Goal: Check status: Check status

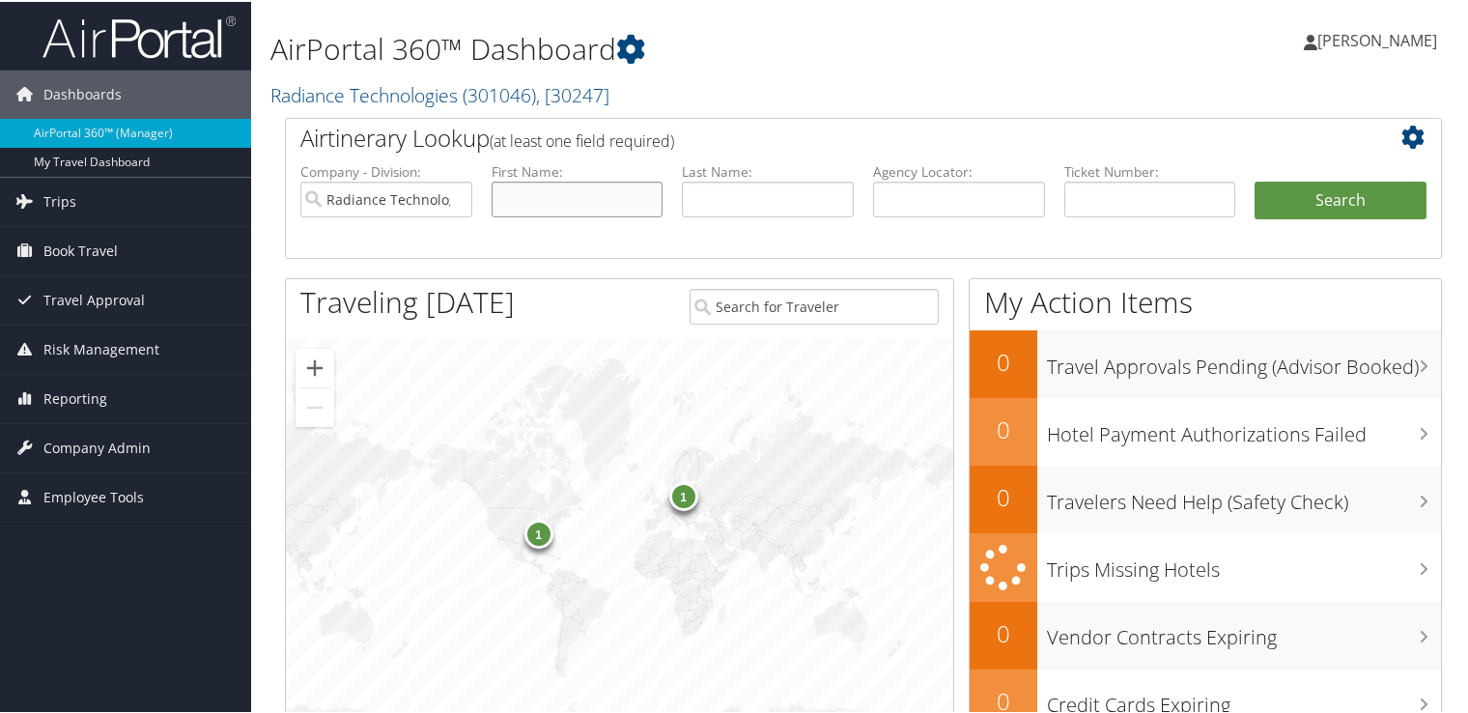
click at [509, 202] on input "text" at bounding box center [578, 198] width 172 height 36
type input "Adam"
click at [1254, 180] on button "Search" at bounding box center [1340, 199] width 172 height 39
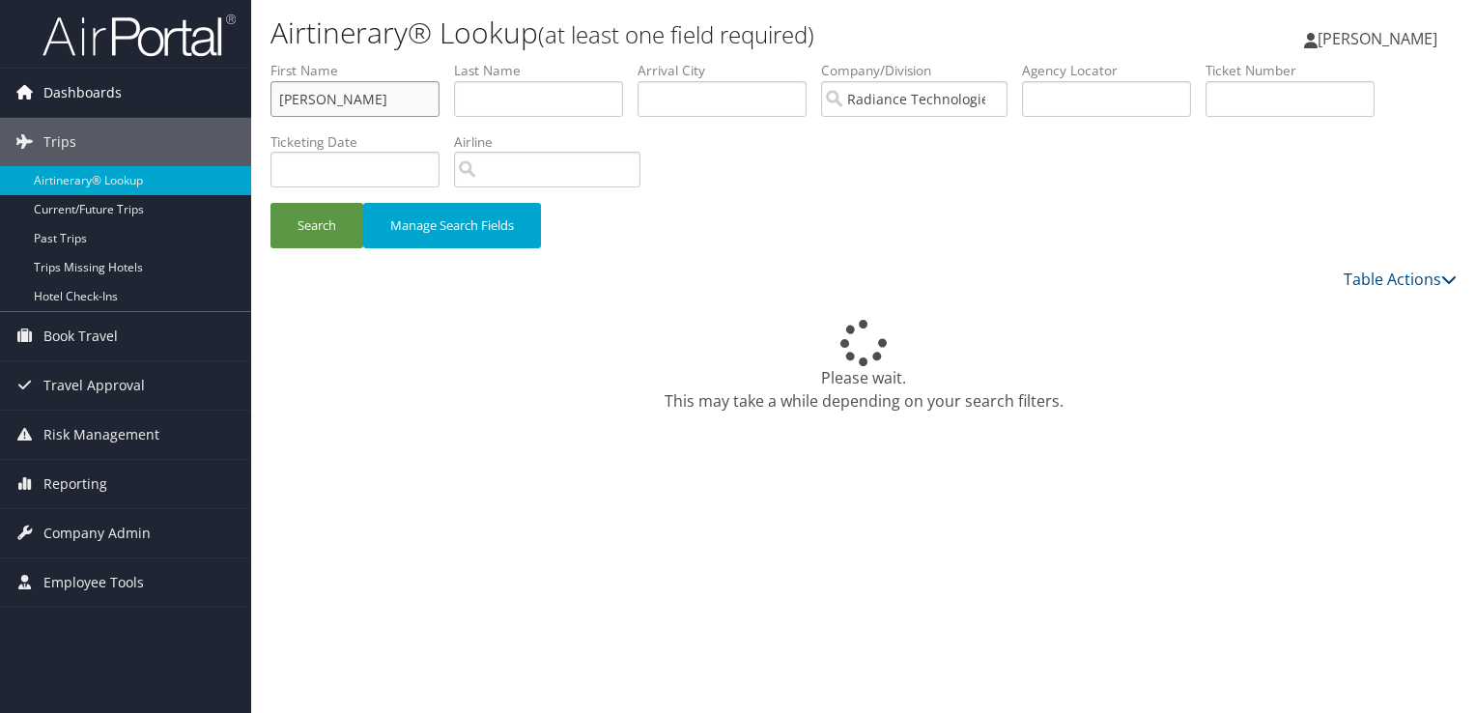
drag, startPoint x: 340, startPoint y: 102, endPoint x: 250, endPoint y: 102, distance: 89.8
click at [250, 102] on div "Dashboards AirPortal 360™ (Manager) My Travel Dashboard Trips Airtinerary® Look…" at bounding box center [738, 356] width 1476 height 713
type input "Steven"
type input "Adam"
click at [311, 236] on button "Search" at bounding box center [316, 225] width 93 height 45
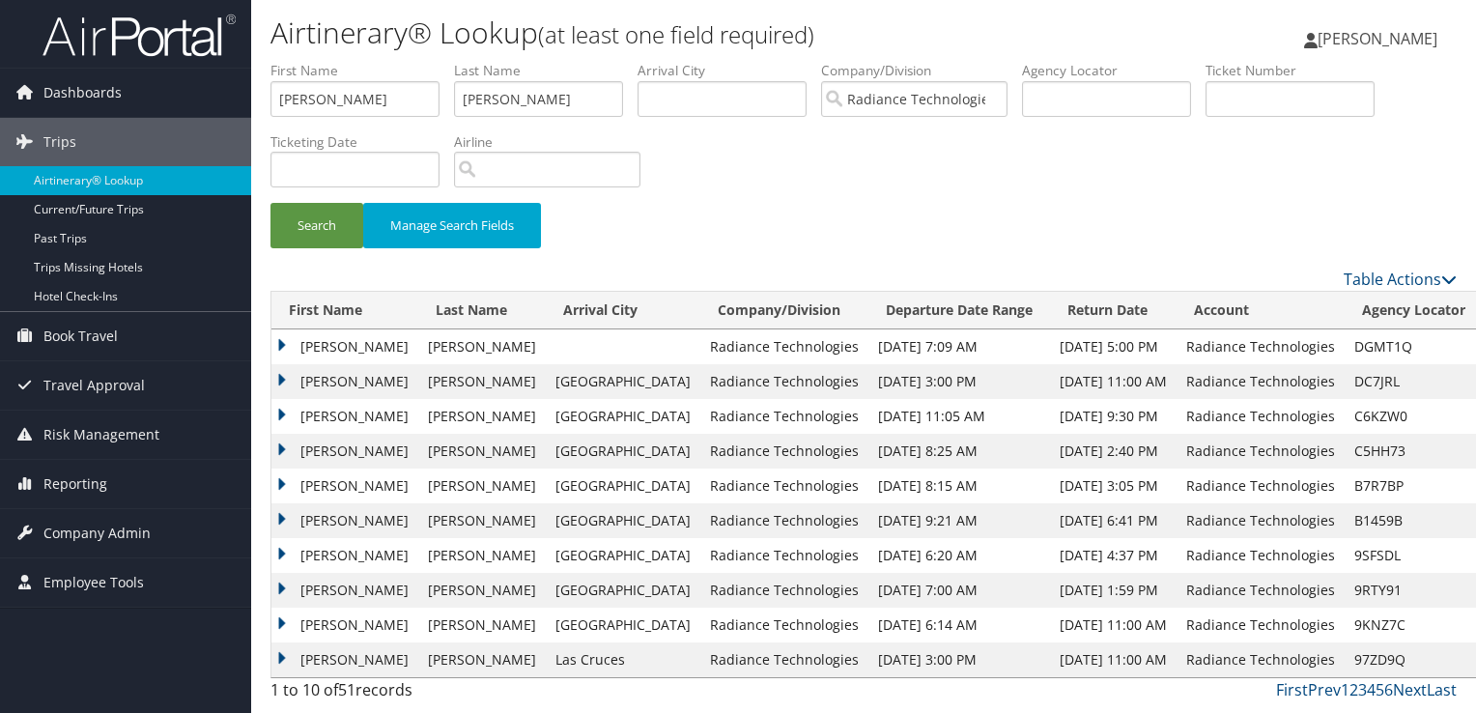
click at [348, 344] on td "STEVEN ROSS" at bounding box center [344, 346] width 147 height 35
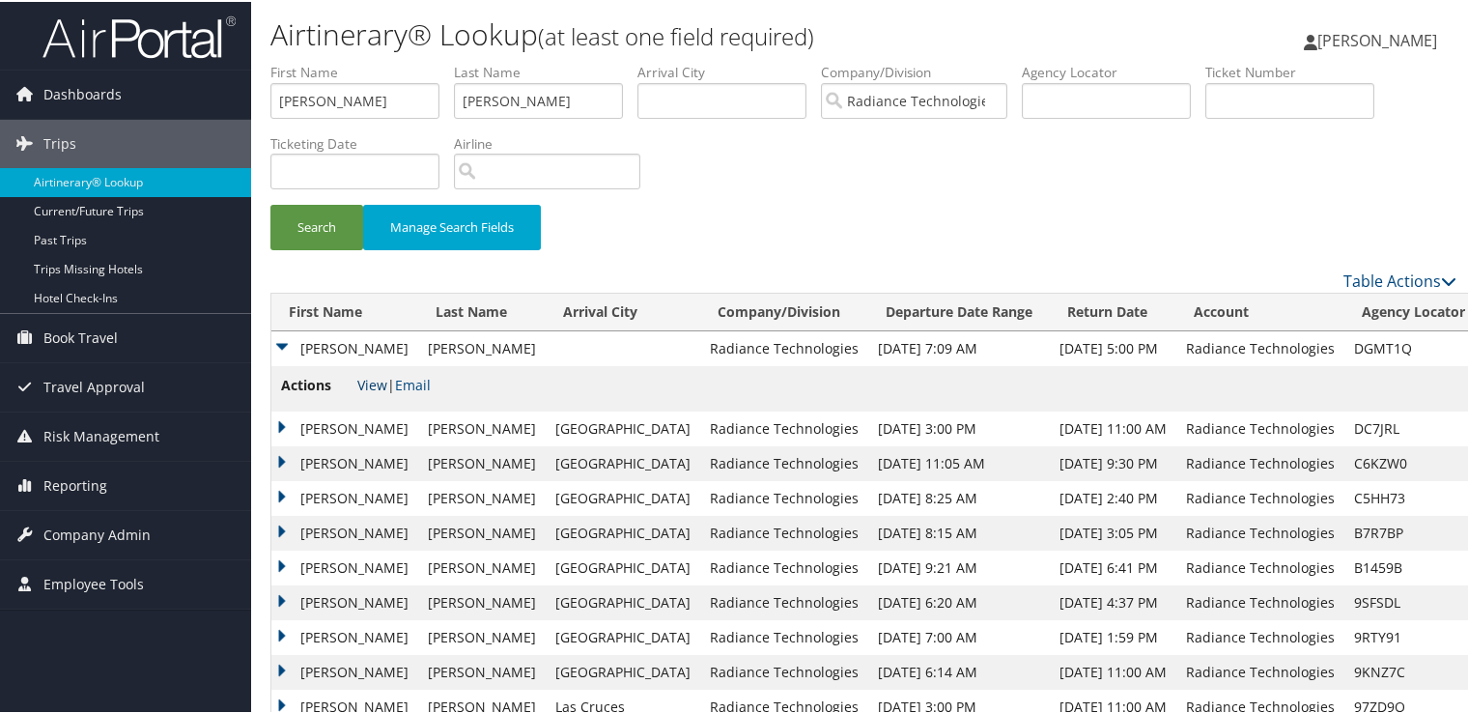
click at [361, 384] on link "View" at bounding box center [372, 383] width 30 height 18
drag, startPoint x: 329, startPoint y: 97, endPoint x: 315, endPoint y: 100, distance: 15.0
click at [315, 100] on input "Steven" at bounding box center [354, 99] width 169 height 36
click at [326, 103] on input "Steven" at bounding box center [354, 99] width 169 height 36
drag, startPoint x: 324, startPoint y: 102, endPoint x: 262, endPoint y: 110, distance: 63.2
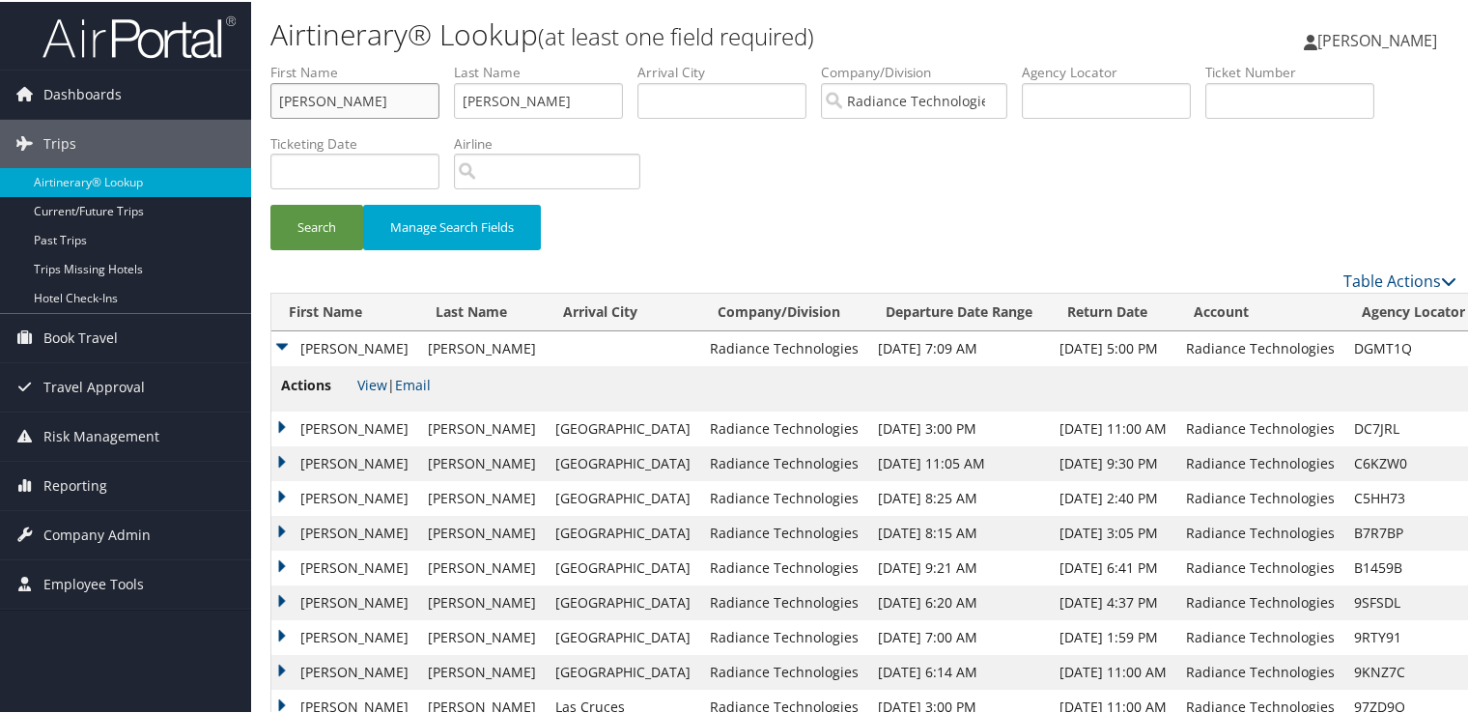
click at [270, 110] on form "First Name Steven Last Name Adam Departure City Arrival City Company/Division R…" at bounding box center [863, 164] width 1186 height 207
type input "James"
click at [526, 97] on input "Adam" at bounding box center [538, 99] width 169 height 36
drag, startPoint x: 522, startPoint y: 97, endPoint x: 420, endPoint y: 110, distance: 103.3
click at [420, 61] on ul "First Name James Last Name Adam Departure City Arrival City Company/Division Ra…" at bounding box center [863, 61] width 1186 height 0
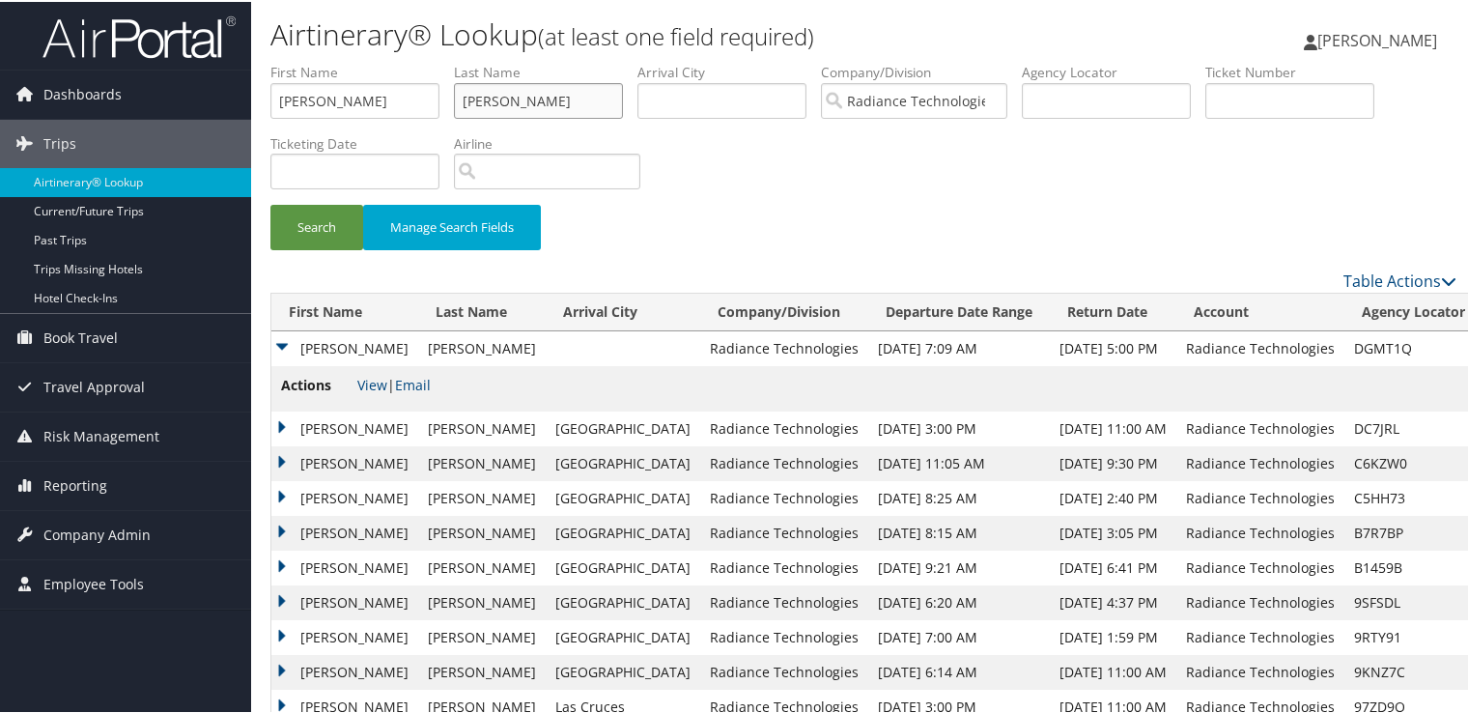
type input "Freeman"
click at [270, 203] on button "Search" at bounding box center [316, 225] width 93 height 45
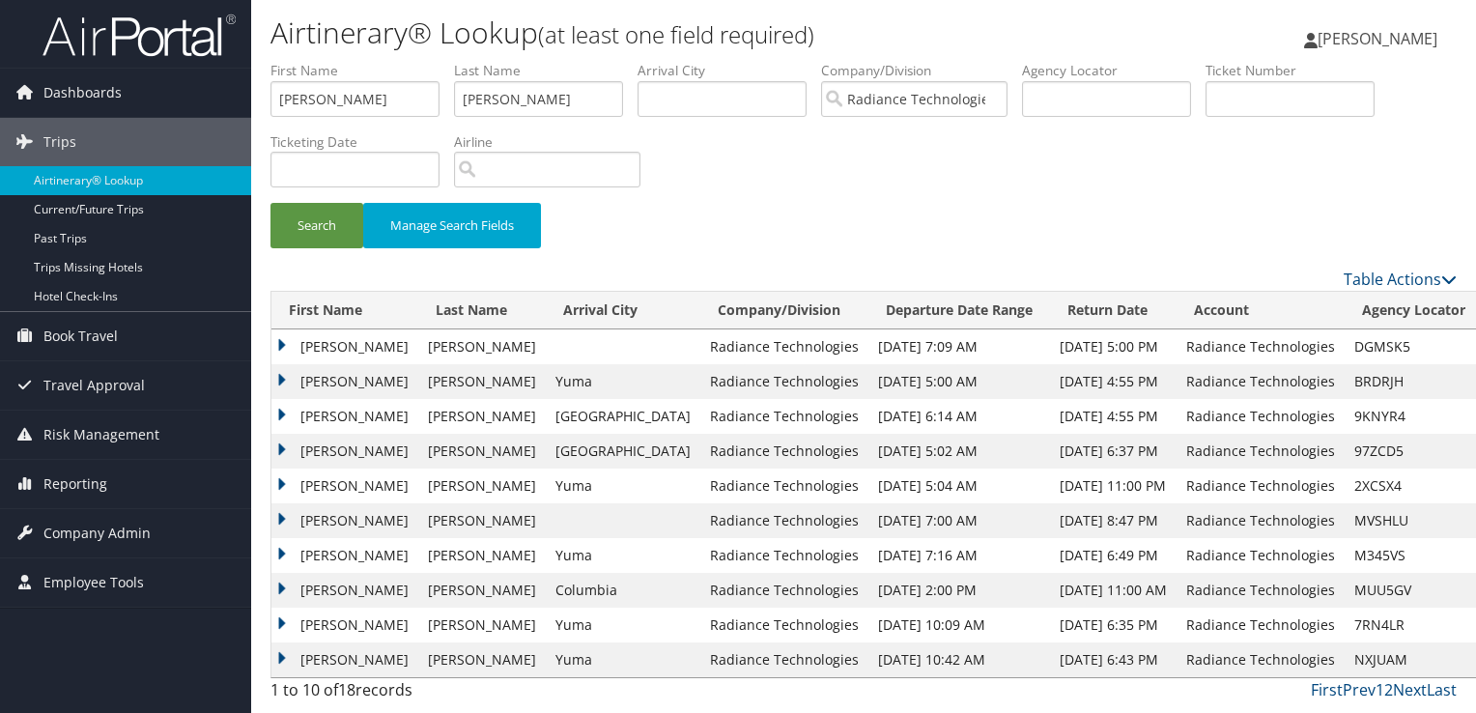
click at [326, 352] on td "JAMES STEVEN" at bounding box center [344, 346] width 147 height 35
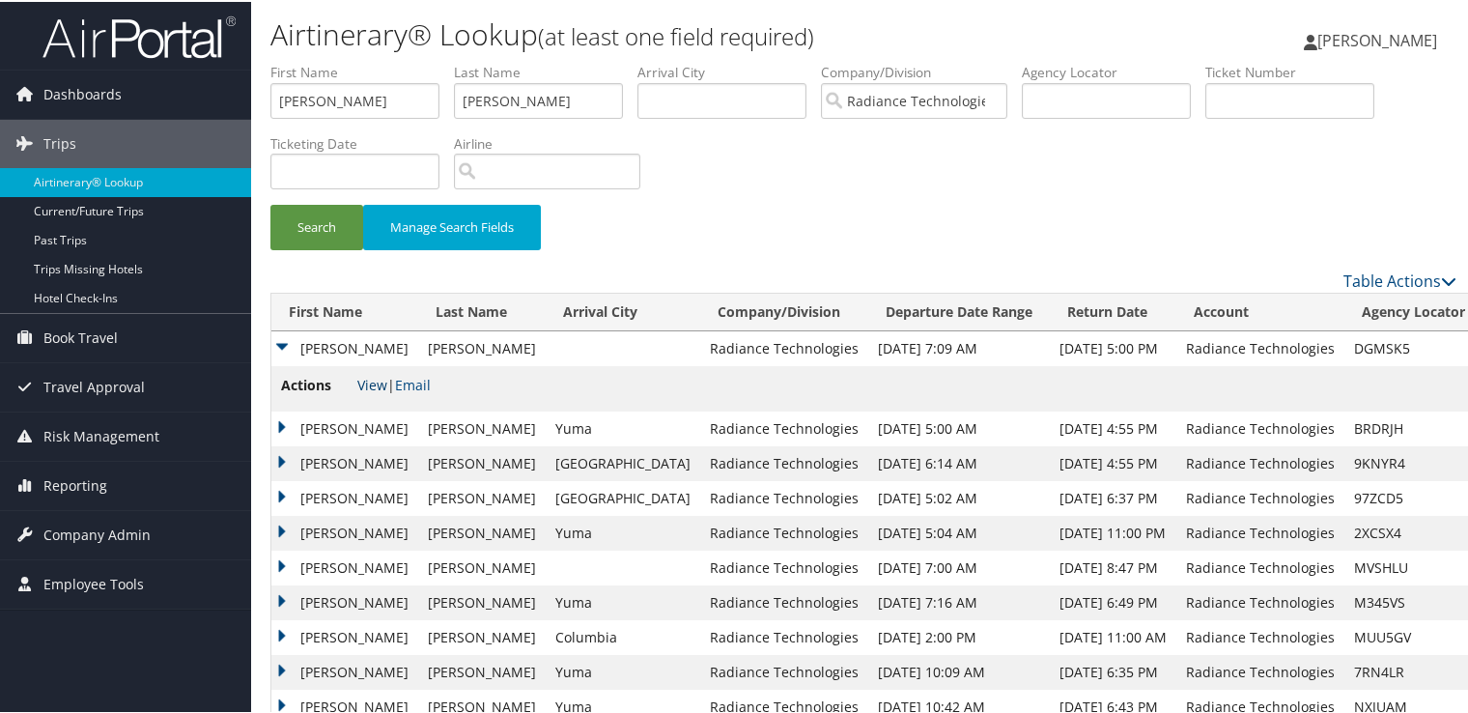
click at [373, 382] on link "View" at bounding box center [372, 383] width 30 height 18
drag, startPoint x: 380, startPoint y: 102, endPoint x: 246, endPoint y: 102, distance: 133.3
click at [247, 102] on div "Dashboards AirPortal 360™ (Manager) My Travel Dashboard Trips Airtinerary® Look…" at bounding box center [738, 378] width 1476 height 756
type input "Russell"
drag, startPoint x: 527, startPoint y: 96, endPoint x: 344, endPoint y: 120, distance: 185.1
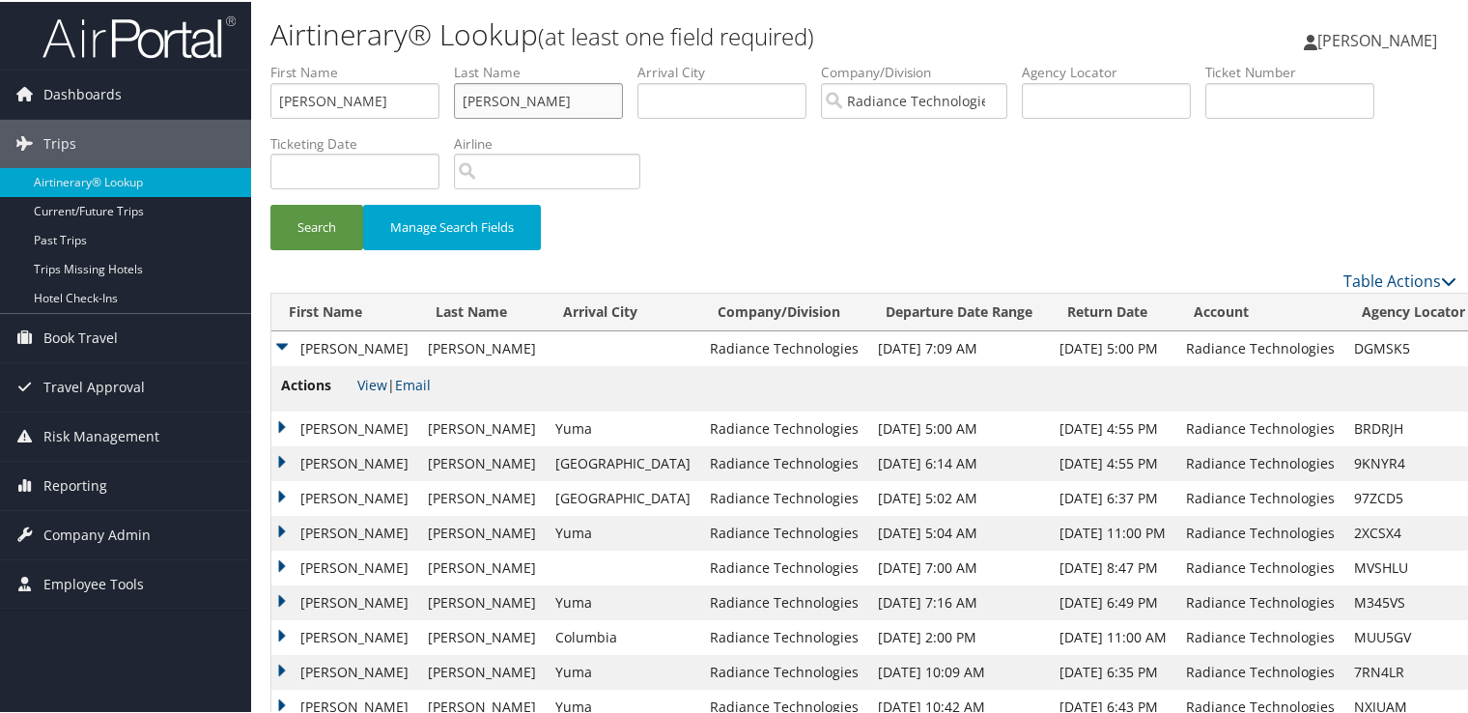
click at [344, 61] on ul "First Name Russell Last Name Freeman Departure City Arrival City Company/Divisi…" at bounding box center [863, 61] width 1186 height 0
type input "Gillespie"
click at [270, 203] on button "Search" at bounding box center [316, 225] width 93 height 45
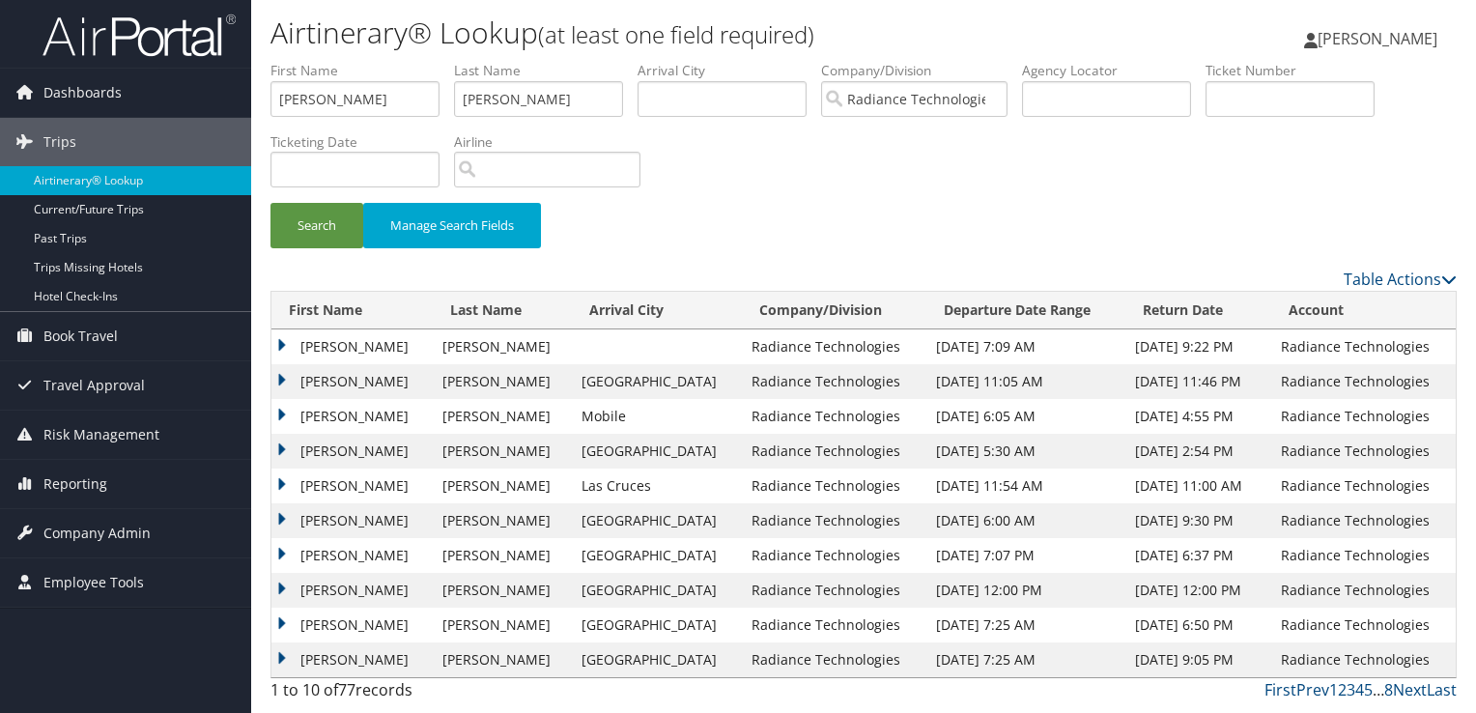
click at [347, 345] on td "RUSSELL BENJAMIN" at bounding box center [351, 346] width 161 height 35
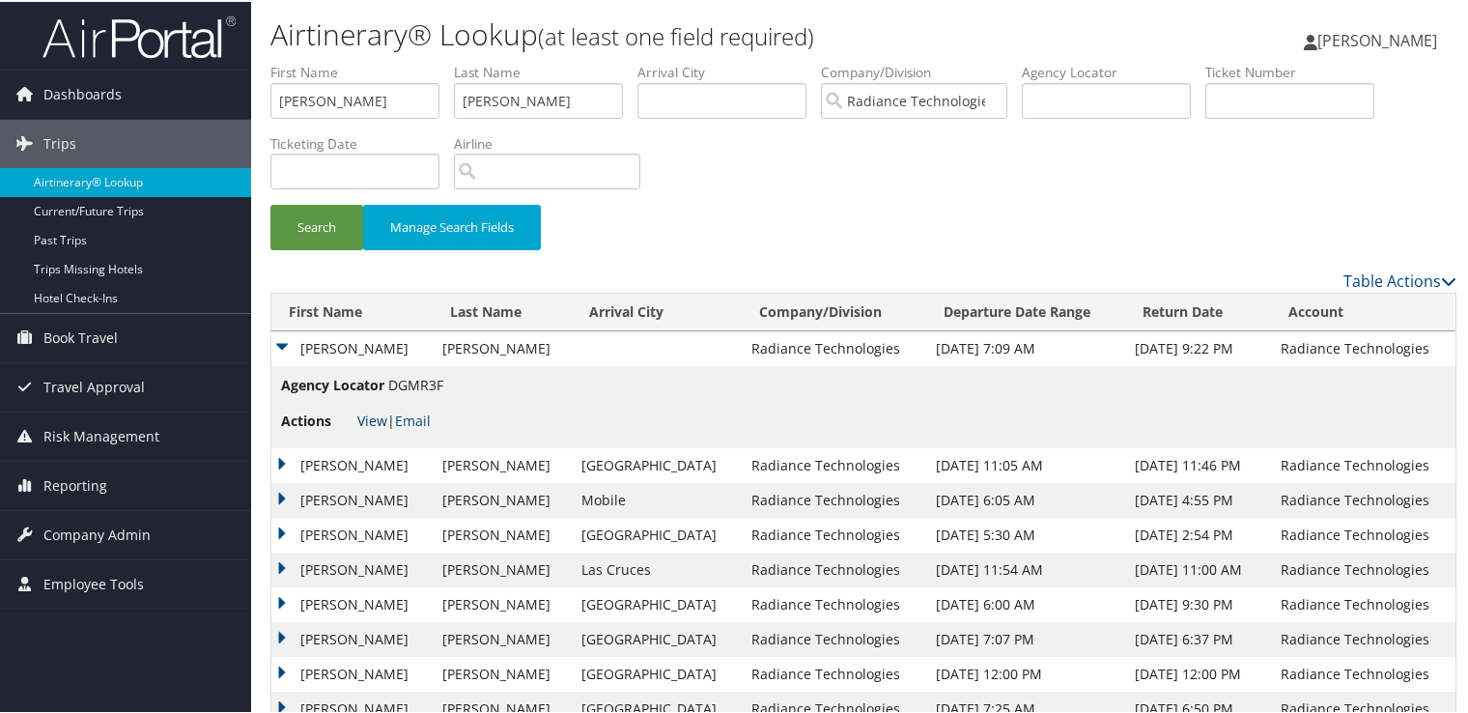
click at [364, 420] on link "View" at bounding box center [372, 418] width 30 height 18
drag, startPoint x: 336, startPoint y: 105, endPoint x: 263, endPoint y: 106, distance: 73.4
click at [270, 106] on form "First Name Russell Last Name Gillespie Departure City Arrival City Company/Divi…" at bounding box center [863, 164] width 1186 height 207
type input "Christopher"
type input "Mason"
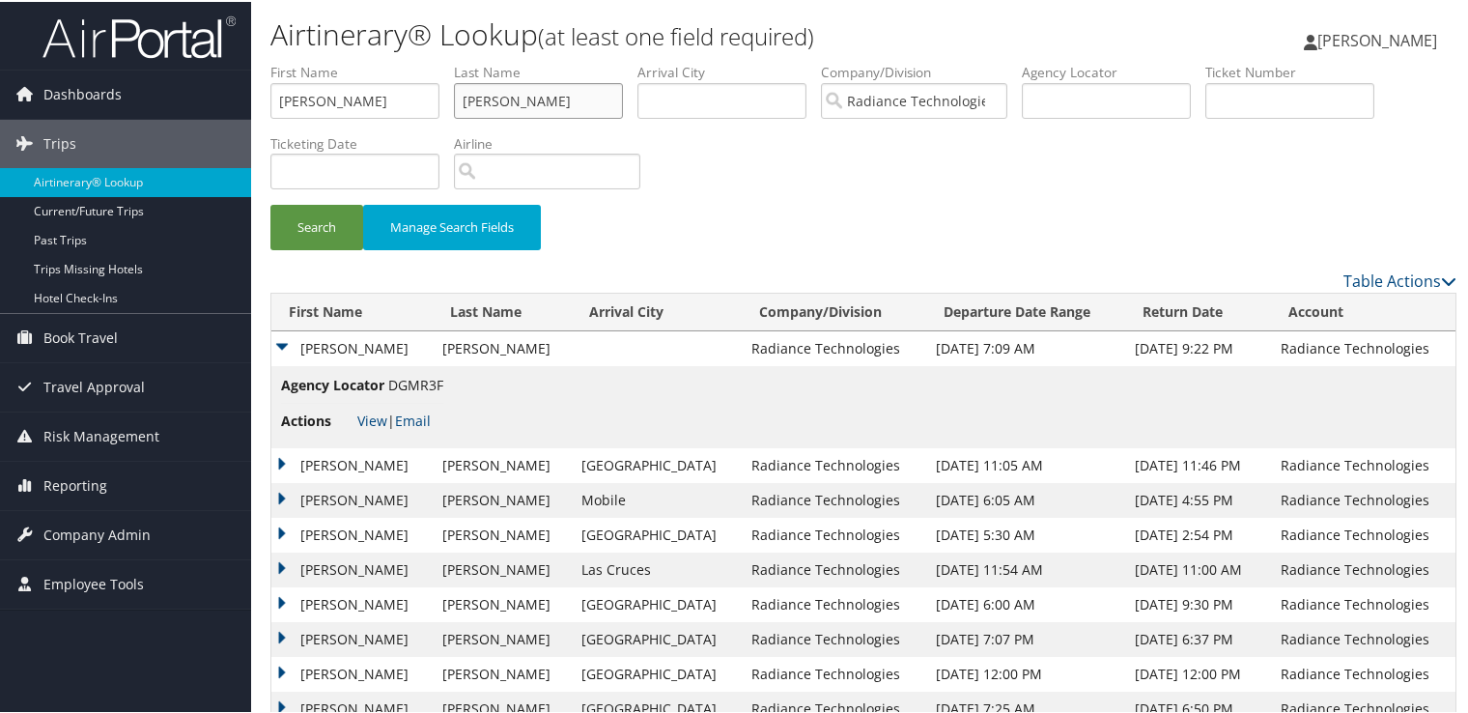
click at [270, 203] on button "Search" at bounding box center [316, 225] width 93 height 45
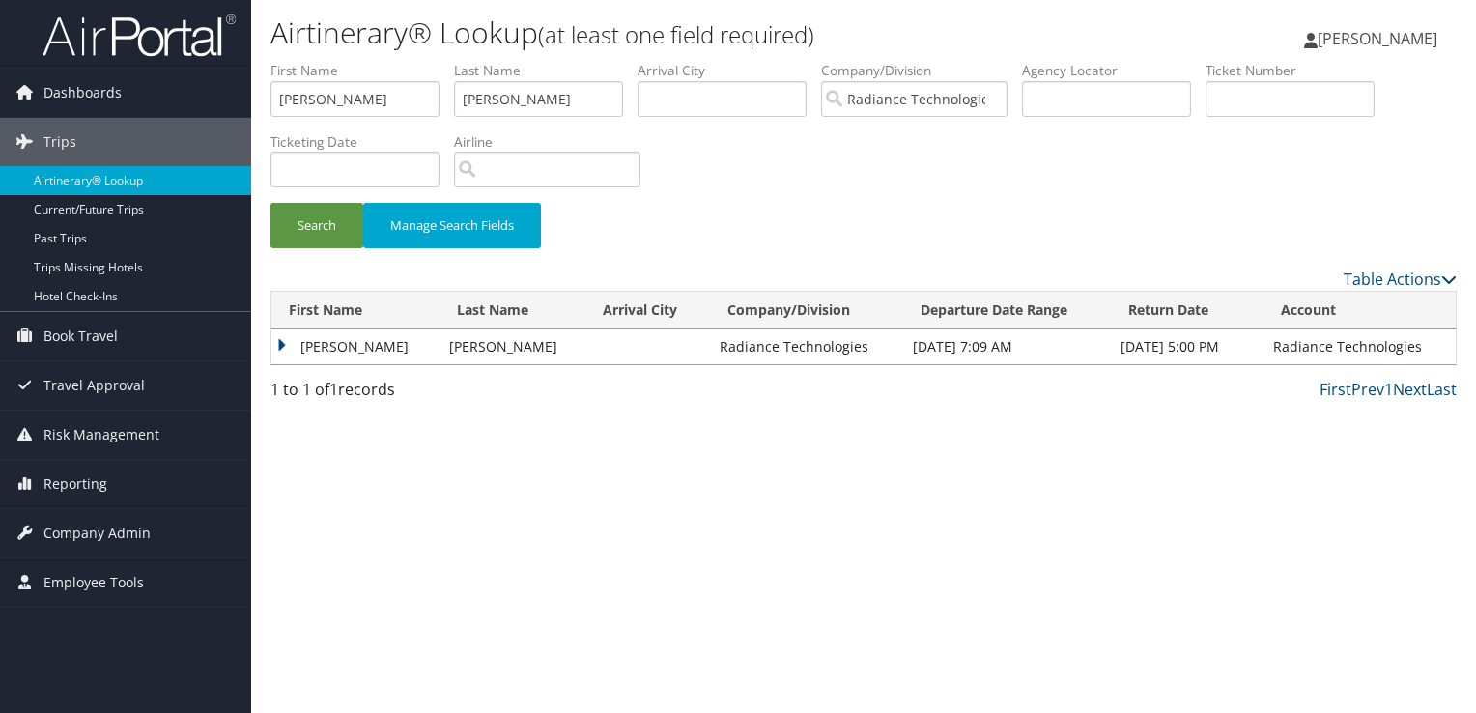
click at [370, 352] on td "CHRISTOPHER SCOTT" at bounding box center [355, 346] width 168 height 35
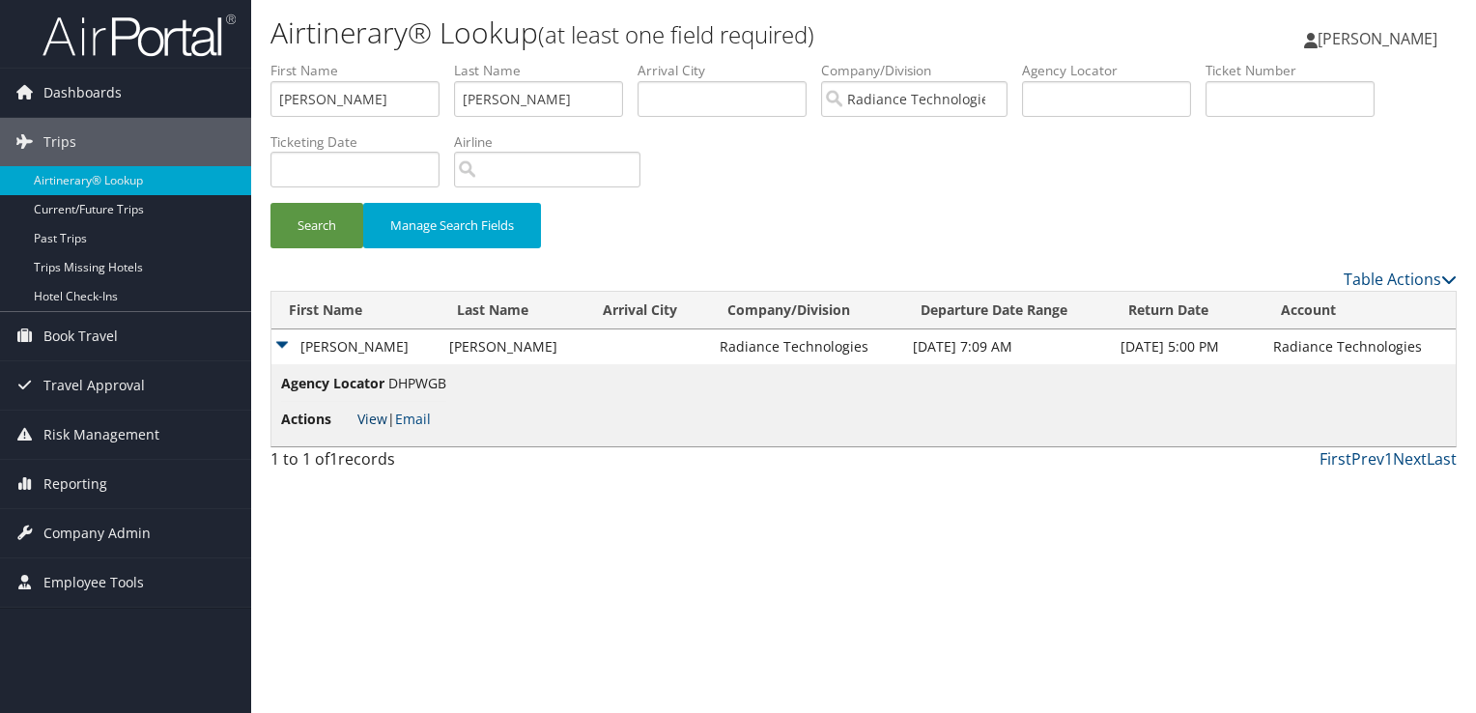
click at [373, 423] on link "View" at bounding box center [372, 418] width 30 height 18
drag, startPoint x: 367, startPoint y: 109, endPoint x: 256, endPoint y: 102, distance: 111.3
click at [270, 102] on form "First Name Christopher Last Name Mason Departure City Arrival City Company/Divi…" at bounding box center [863, 164] width 1186 height 207
type input "Robert"
type input "Urquhart"
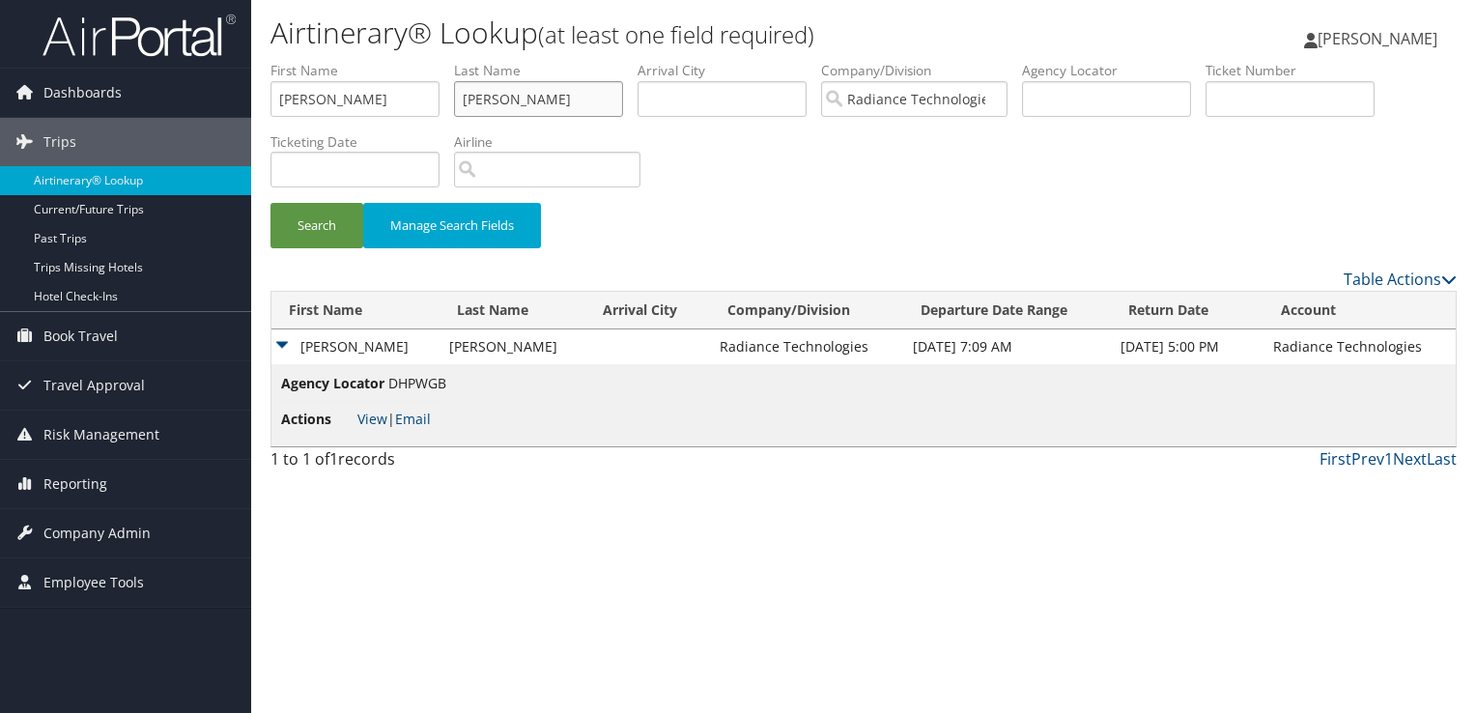
click at [270, 203] on button "Search" at bounding box center [316, 225] width 93 height 45
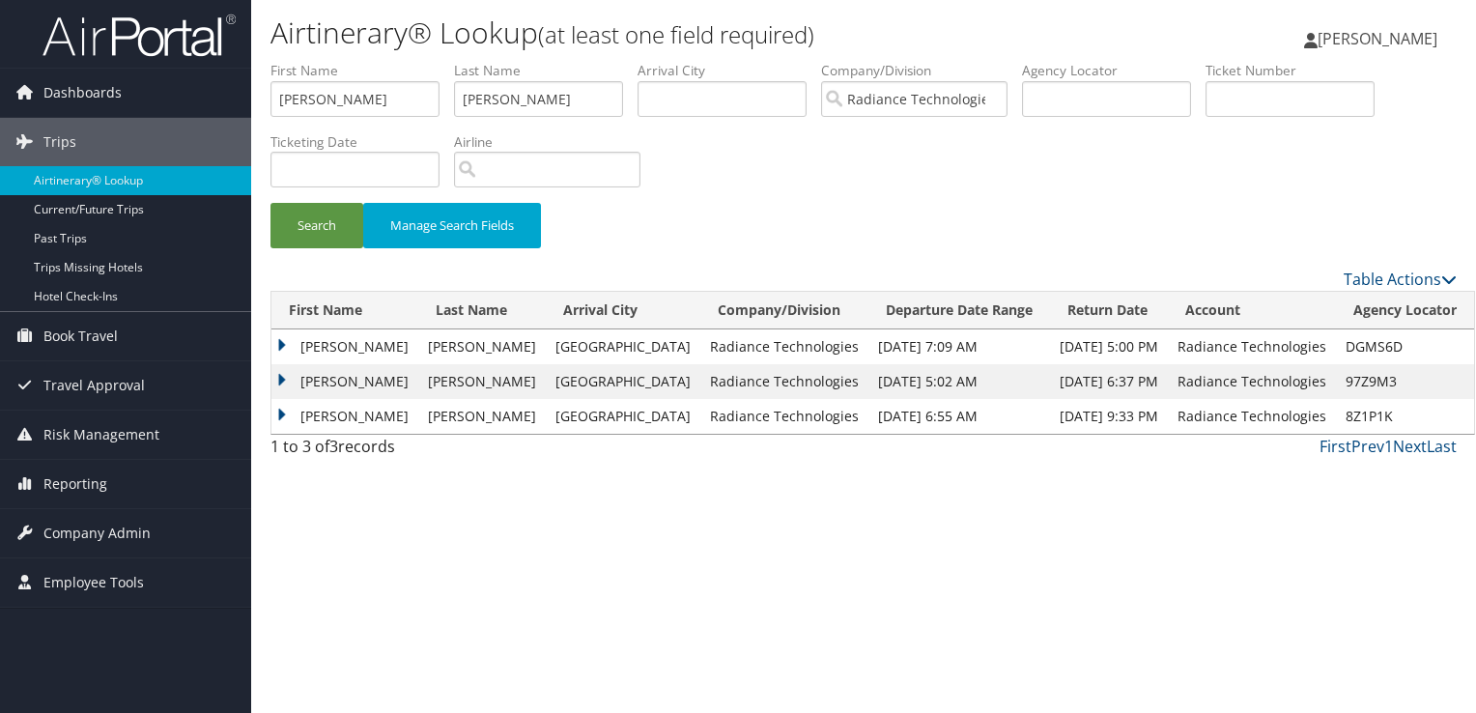
click at [309, 347] on td "ROBERT" at bounding box center [344, 346] width 147 height 35
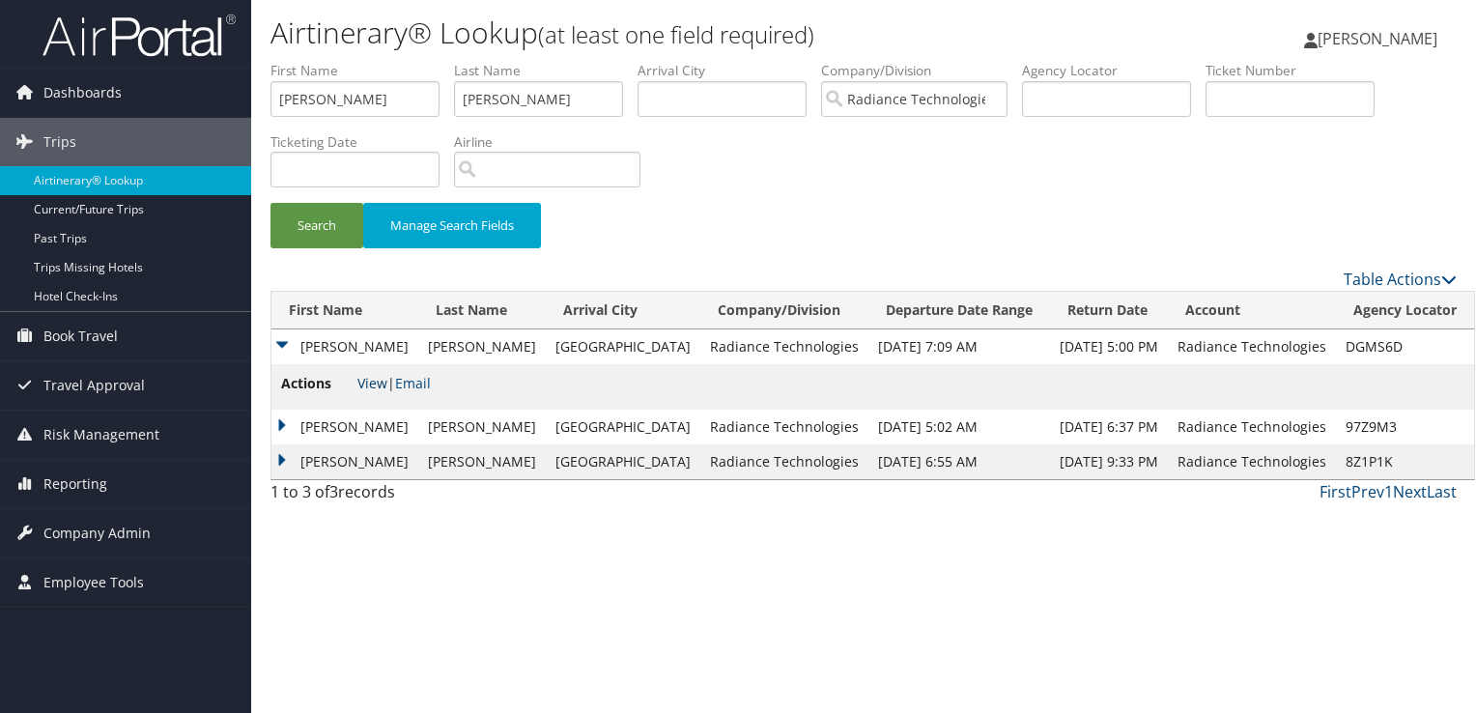
click at [367, 389] on link "View" at bounding box center [372, 383] width 30 height 18
click at [370, 391] on link "View" at bounding box center [372, 383] width 30 height 18
drag, startPoint x: 359, startPoint y: 108, endPoint x: 184, endPoint y: 106, distance: 174.8
click at [184, 106] on div "Dashboards AirPortal 360™ (Manager) My Travel Dashboard Trips Airtinerary® Look…" at bounding box center [738, 356] width 1476 height 713
type input "Jacob"
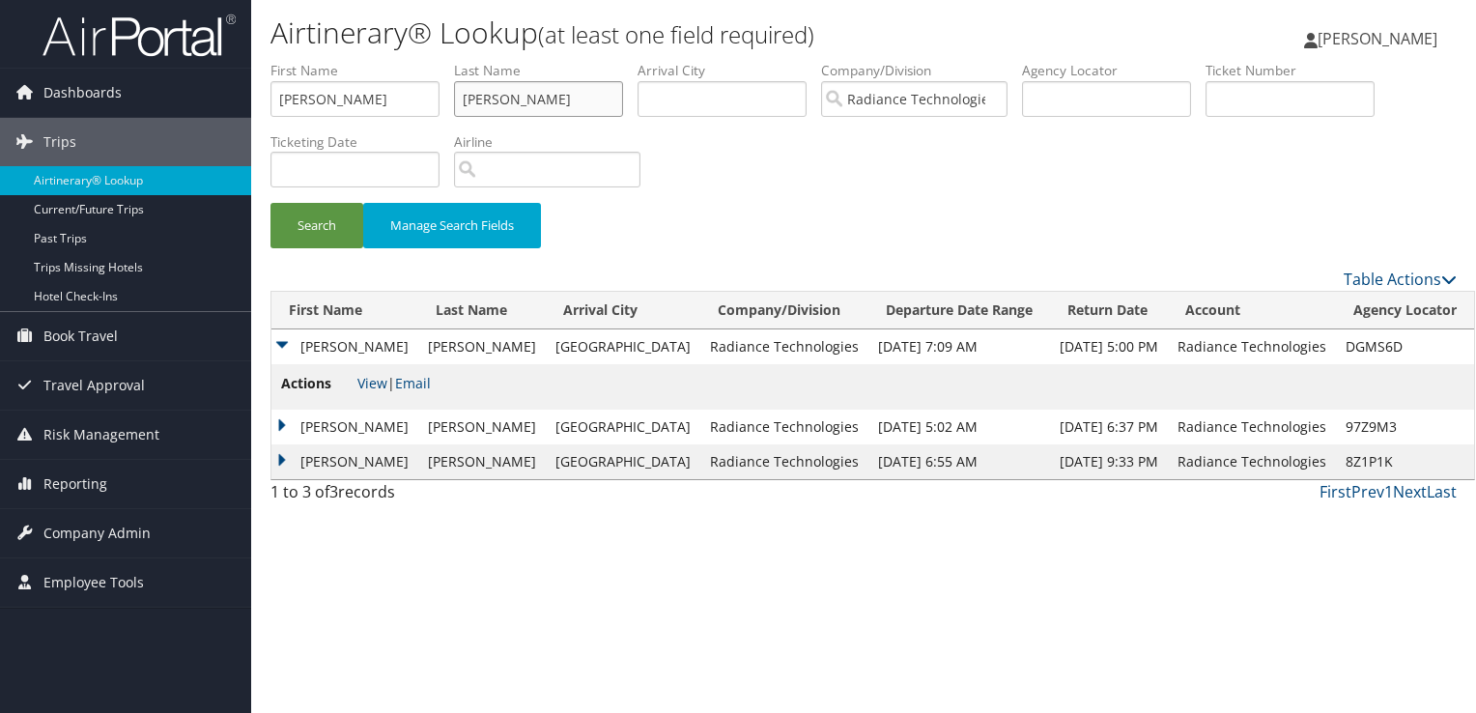
drag, startPoint x: 537, startPoint y: 103, endPoint x: 402, endPoint y: 92, distance: 135.7
click at [402, 61] on ul "First Name Jacob Last Name Urquhart Departure City Arrival City Company/Divisio…" at bounding box center [863, 61] width 1186 height 0
type input "West"
click at [270, 203] on button "Search" at bounding box center [316, 225] width 93 height 45
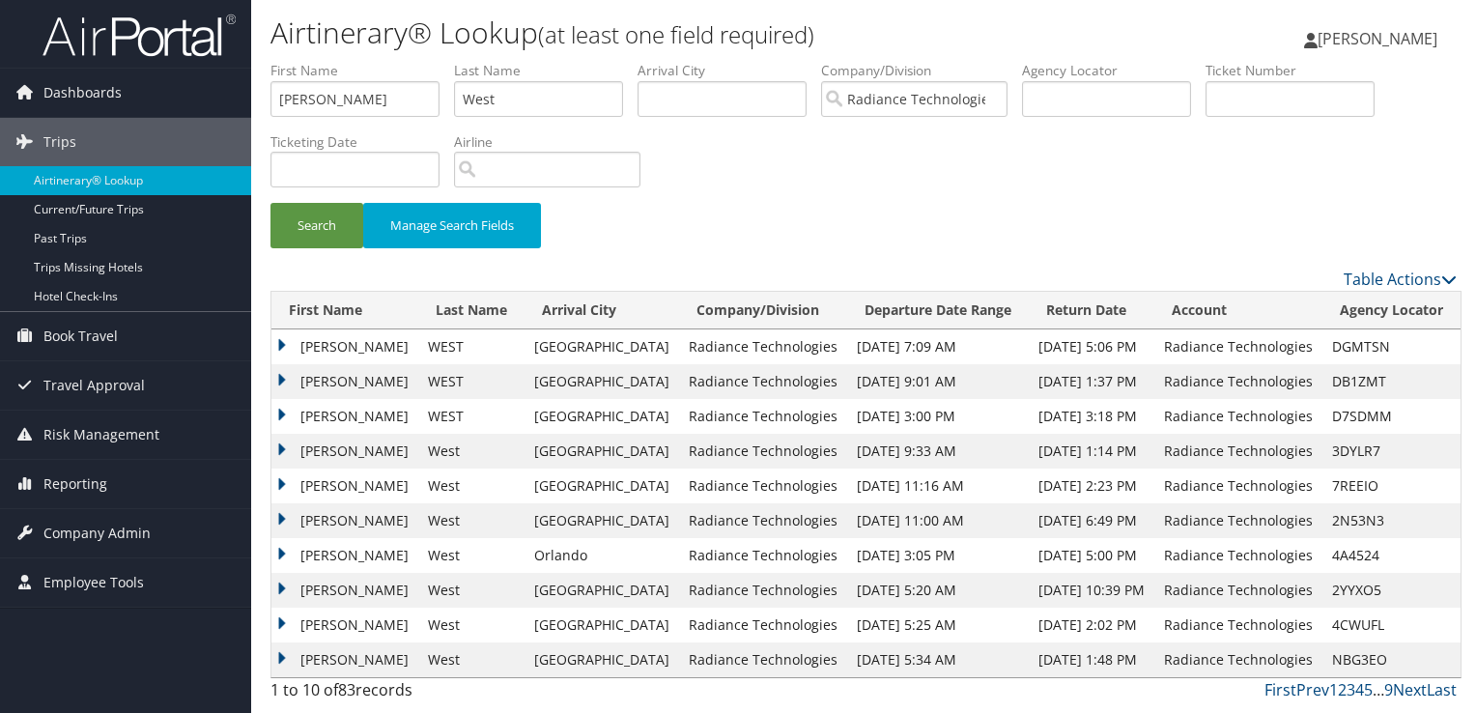
click at [317, 346] on td "JACOB SCOT" at bounding box center [344, 346] width 147 height 35
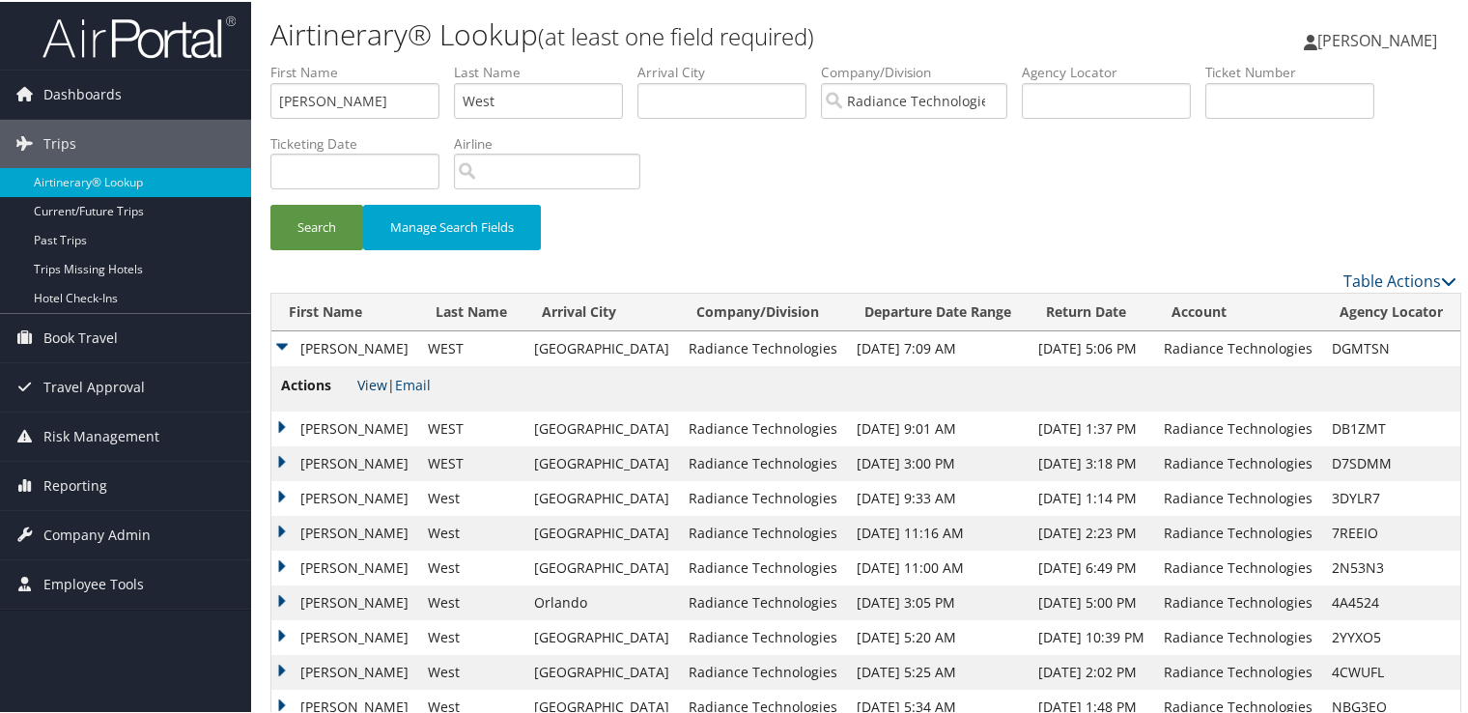
click at [363, 384] on link "View" at bounding box center [372, 383] width 30 height 18
click at [375, 385] on link "View" at bounding box center [372, 383] width 30 height 18
drag, startPoint x: 350, startPoint y: 102, endPoint x: 198, endPoint y: 89, distance: 152.2
click at [198, 89] on div "Dashboards AirPortal 360™ (Manager) My Travel Dashboard Trips Airtinerary® Look…" at bounding box center [738, 378] width 1476 height 756
type input "Steven"
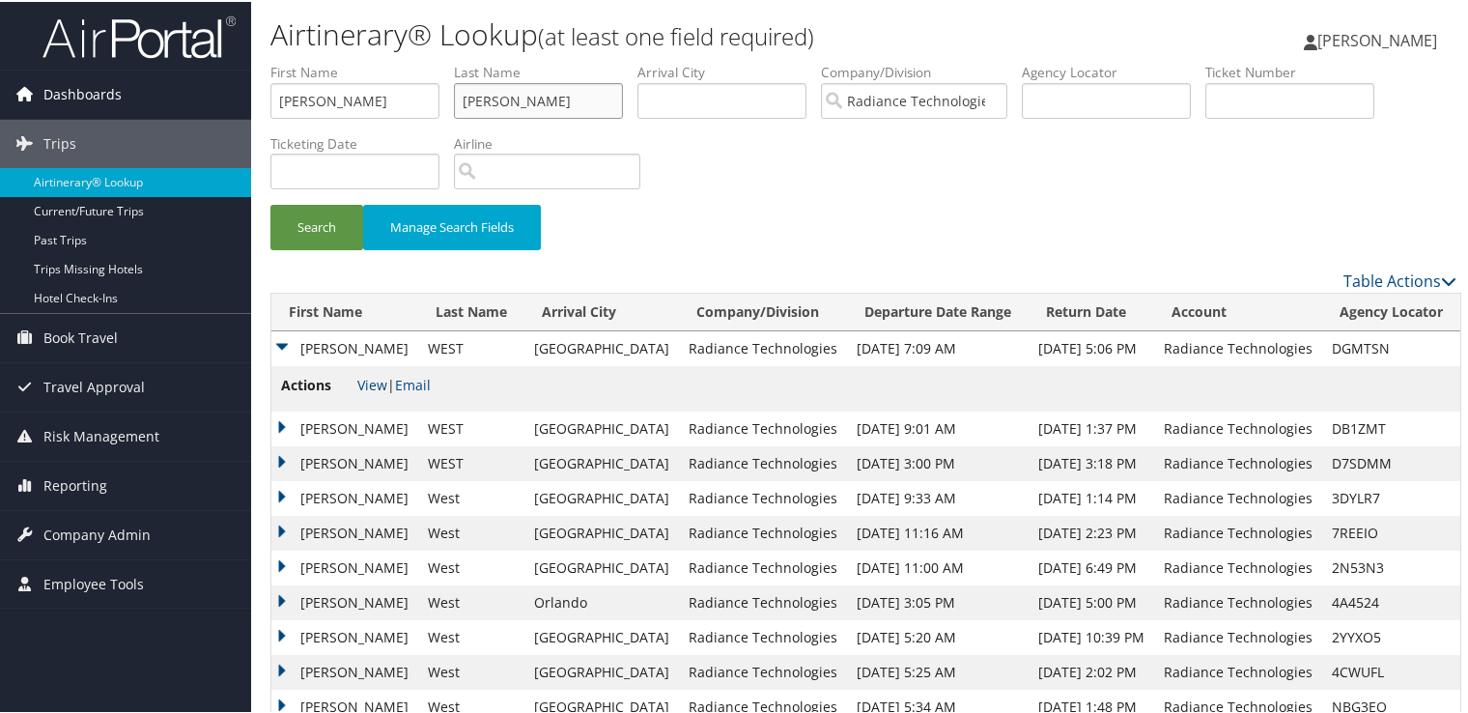
type input "Adam"
click at [270, 203] on button "Search" at bounding box center [316, 225] width 93 height 45
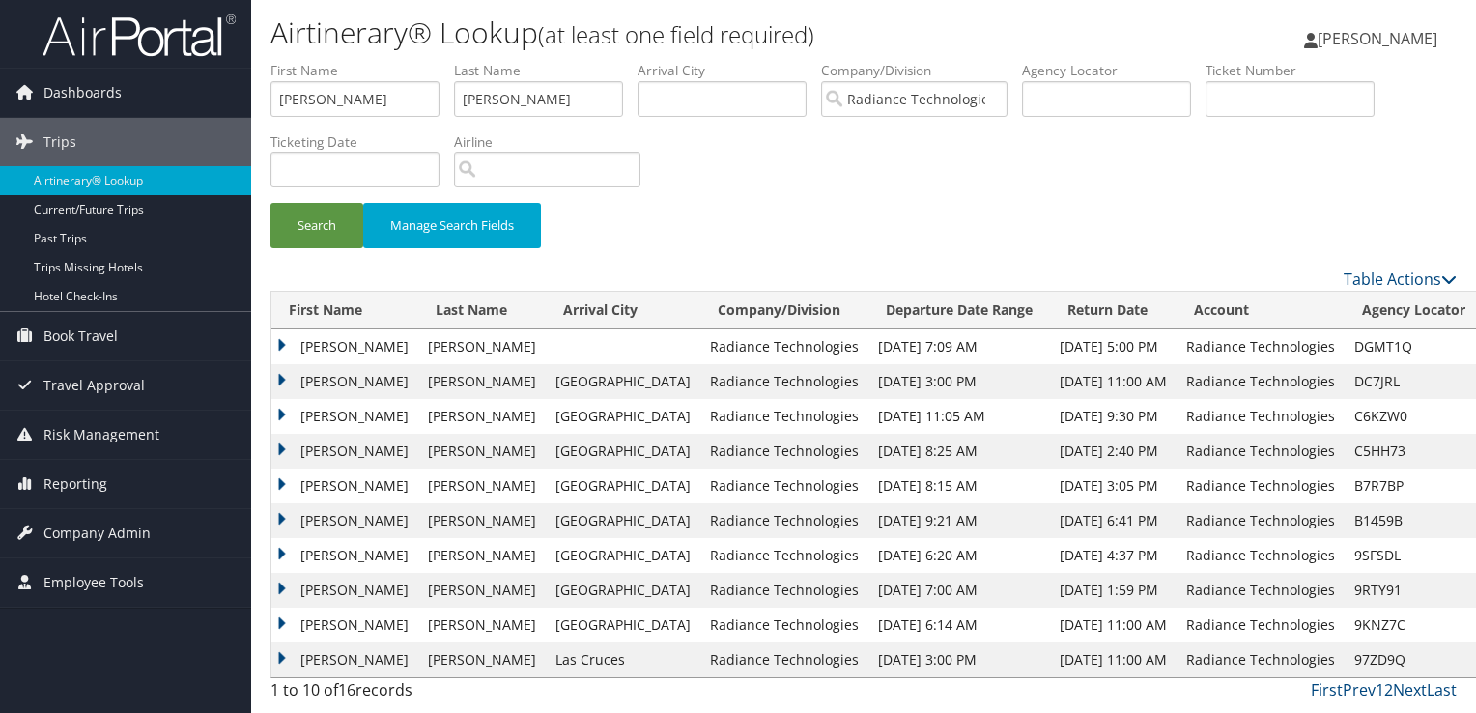
click at [360, 349] on td "STEVEN ROSS" at bounding box center [344, 346] width 147 height 35
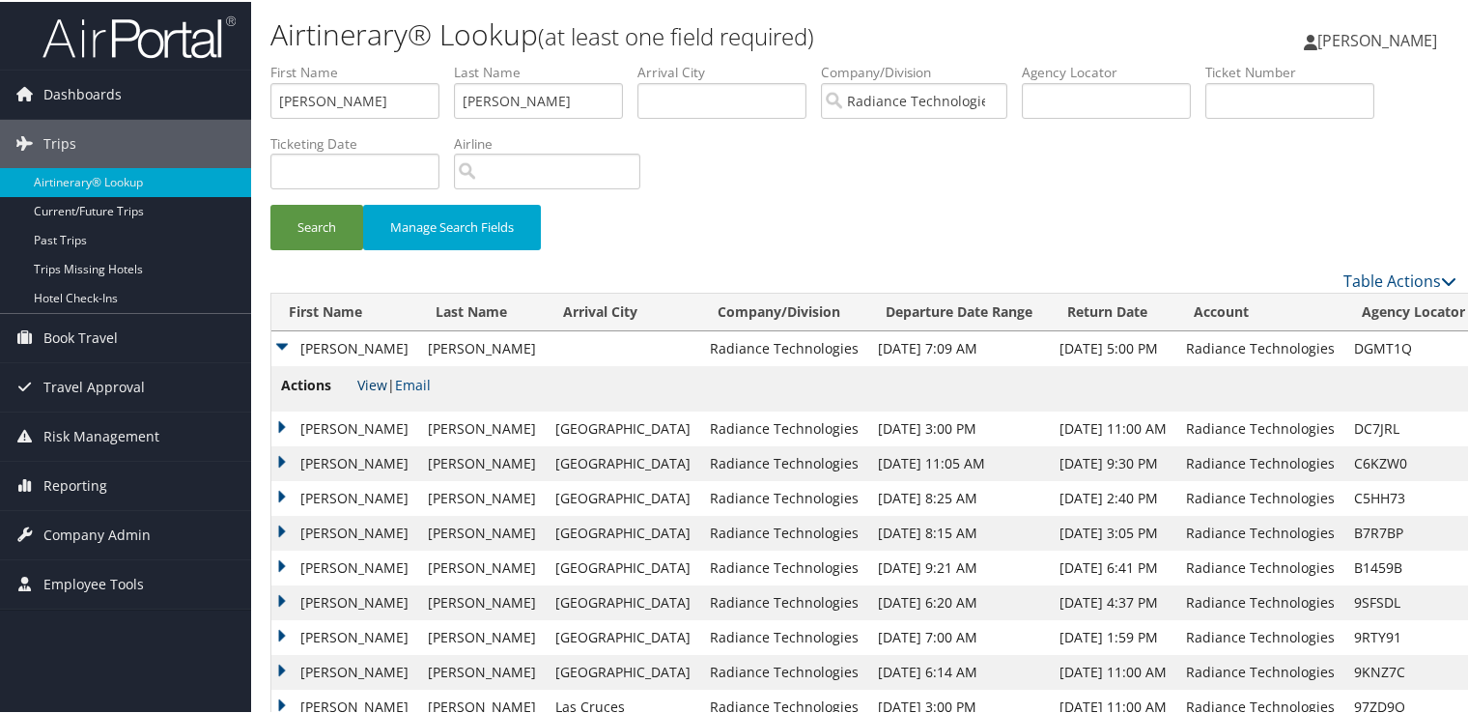
click at [378, 388] on link "View" at bounding box center [372, 383] width 30 height 18
drag, startPoint x: 331, startPoint y: 90, endPoint x: 233, endPoint y: 95, distance: 98.6
click at [233, 98] on div "Dashboards AirPortal 360™ (Manager) My Travel Dashboard Trips Airtinerary® Look…" at bounding box center [738, 378] width 1476 height 756
type input "Jacob"
type input "WEst"
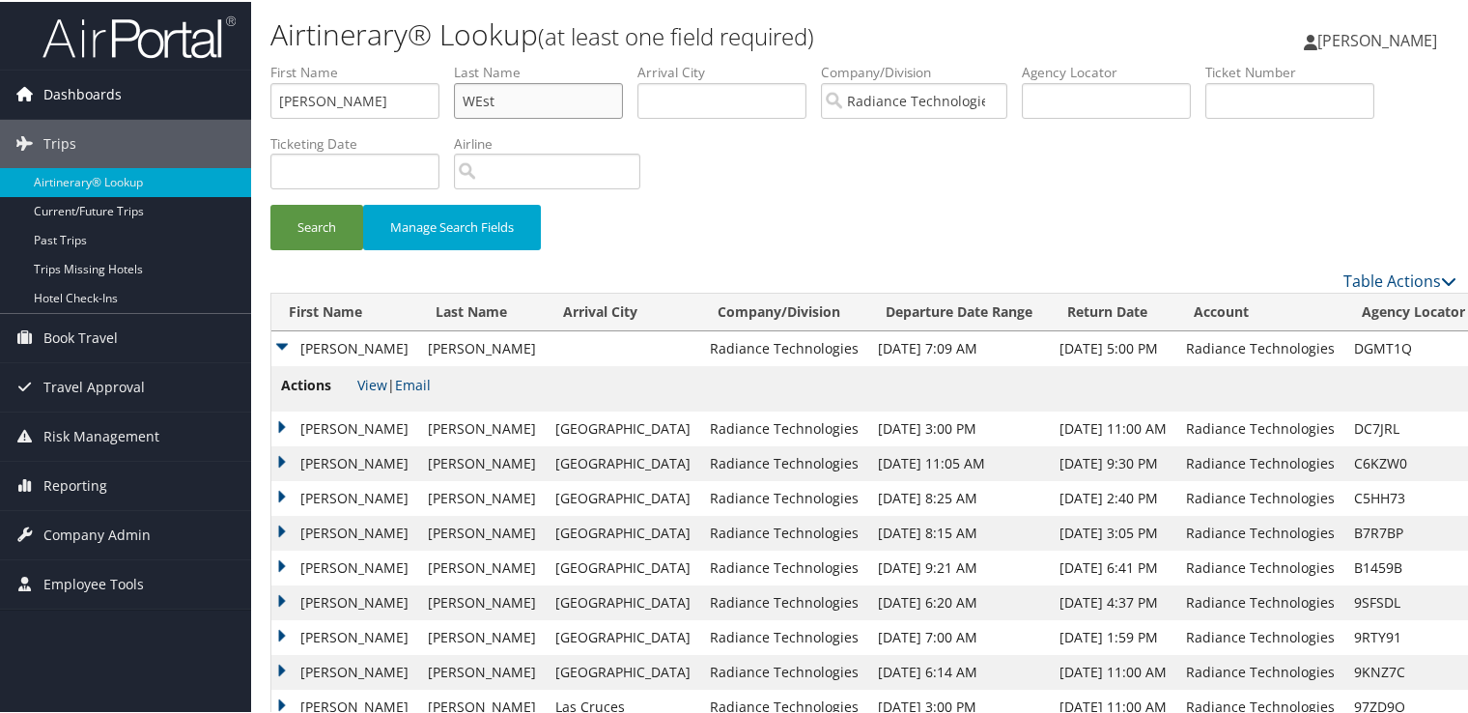
click at [270, 203] on button "Search" at bounding box center [316, 225] width 93 height 45
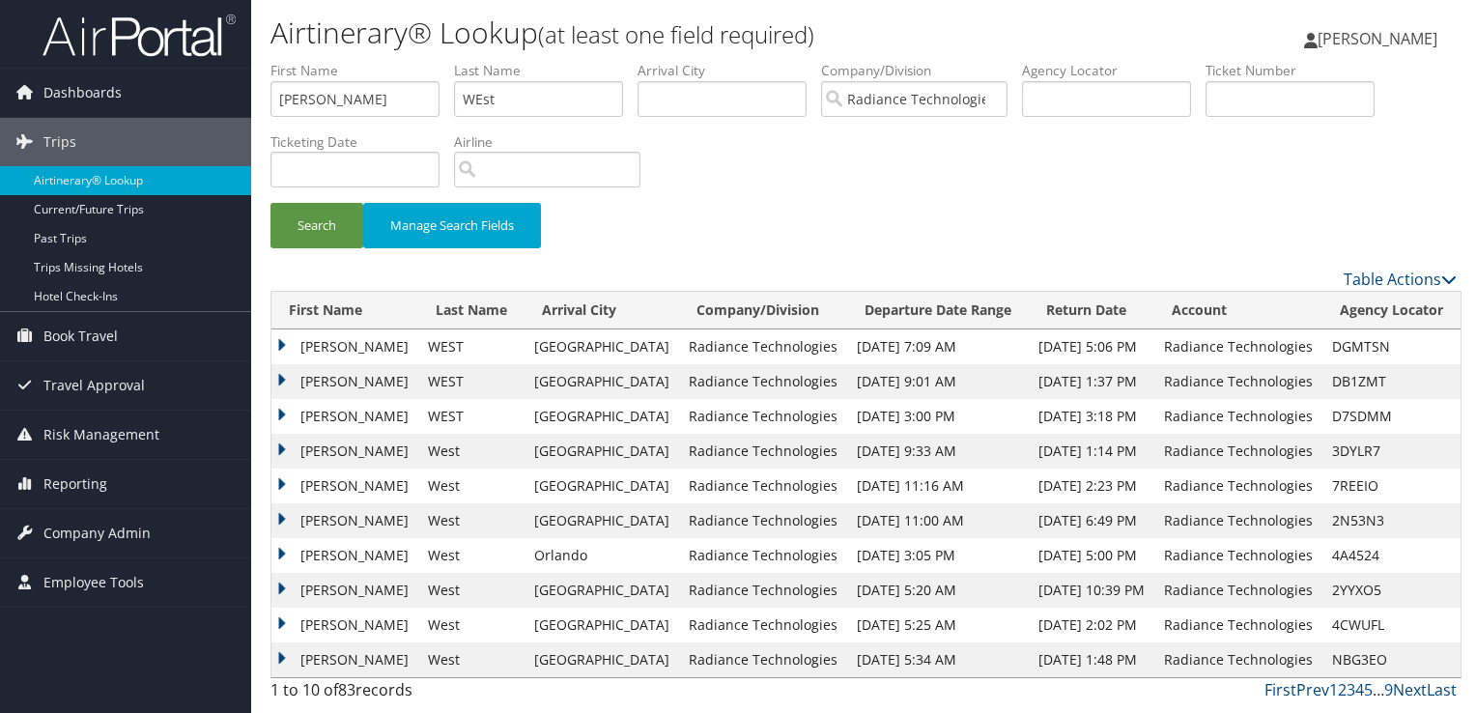
click at [353, 352] on td "JACOB SCOT" at bounding box center [344, 346] width 147 height 35
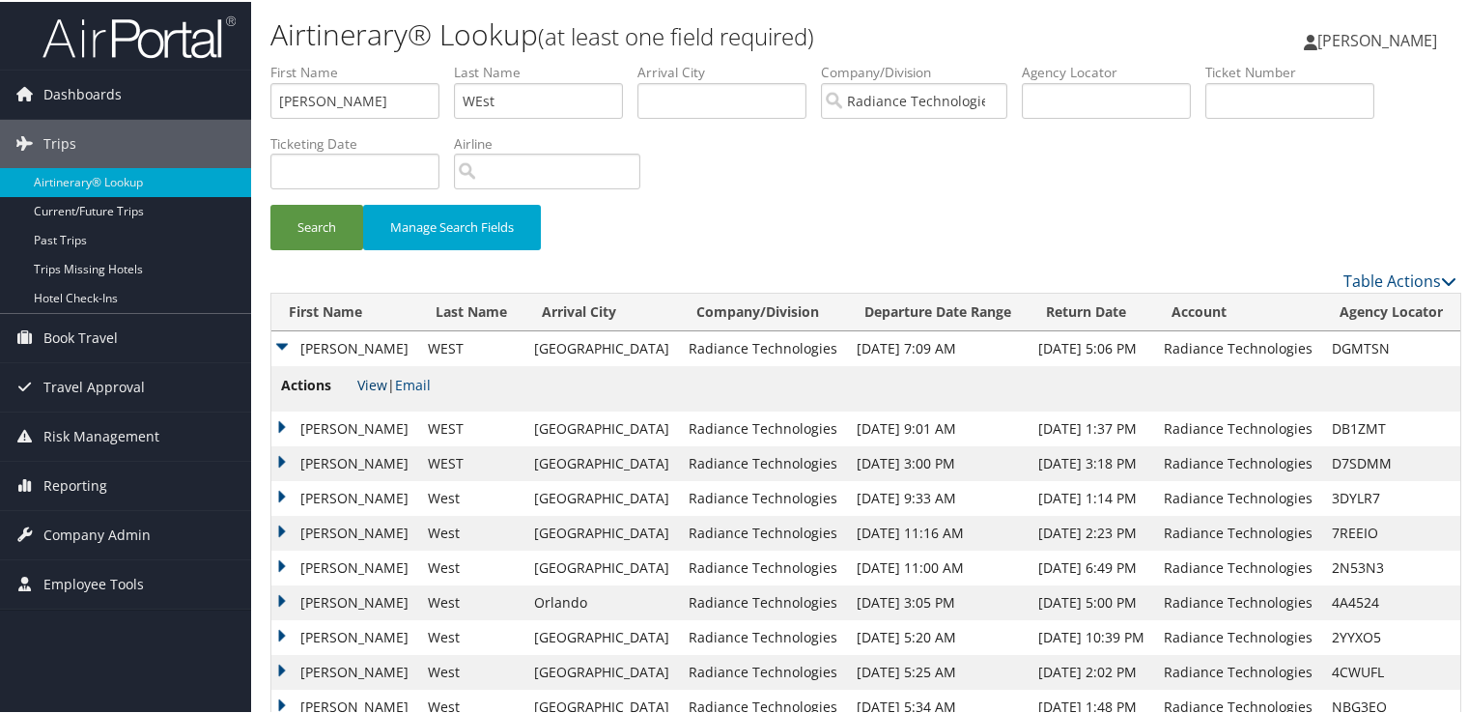
click at [364, 387] on link "View" at bounding box center [372, 383] width 30 height 18
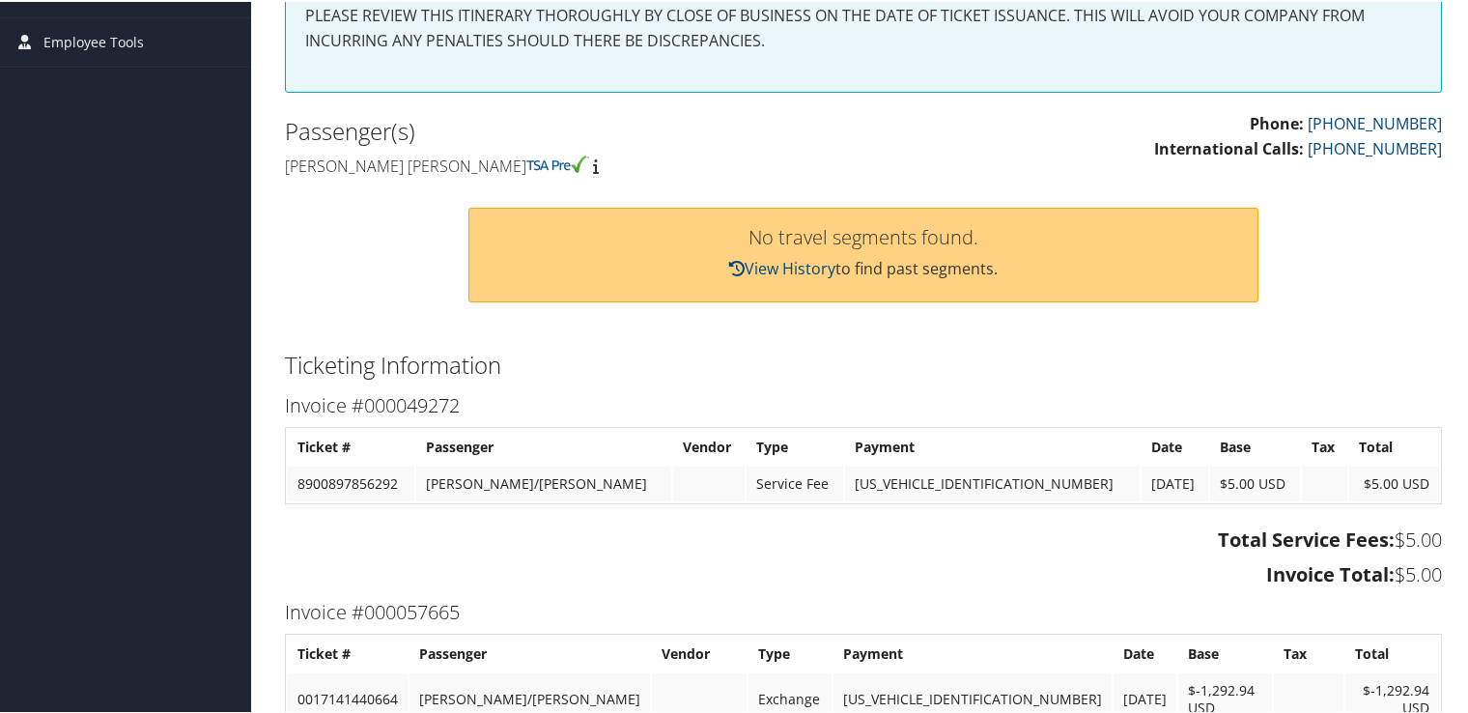
scroll to position [386, 0]
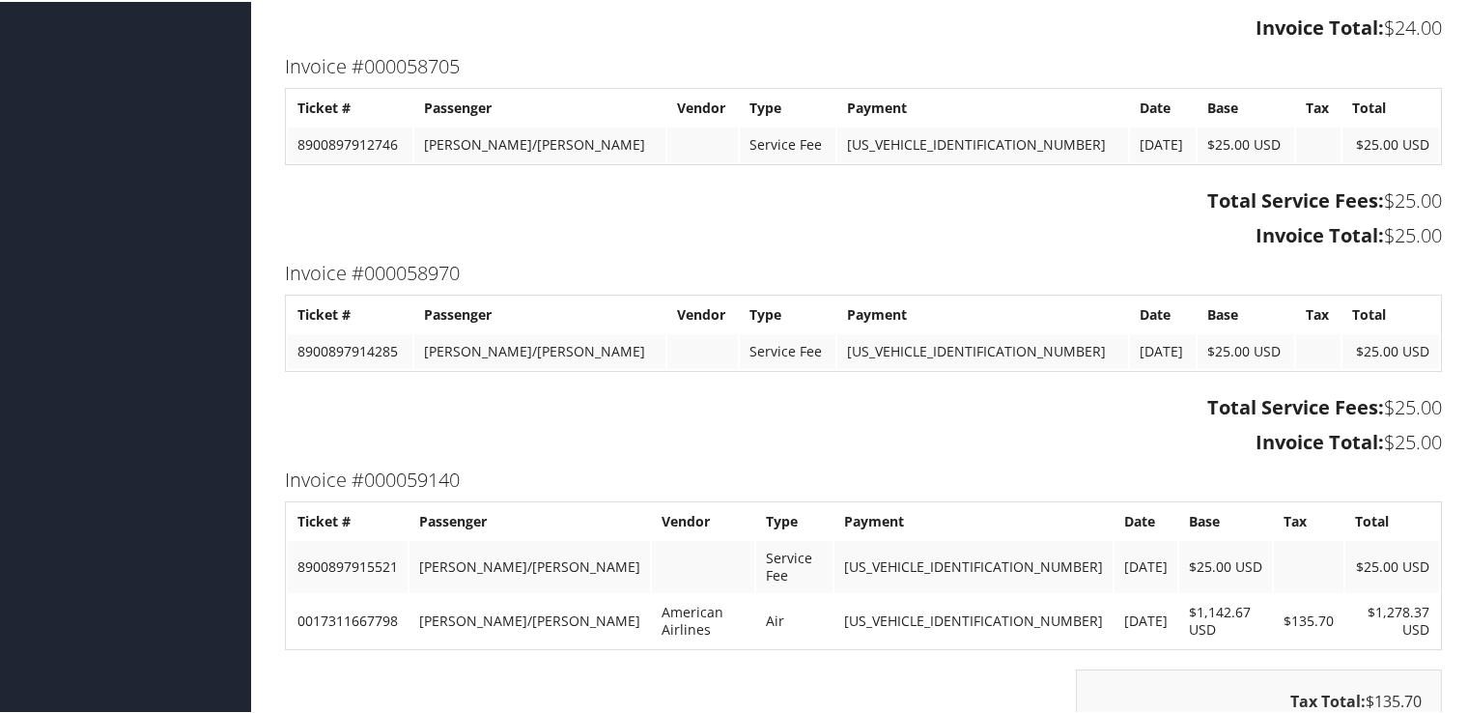
scroll to position [480, 0]
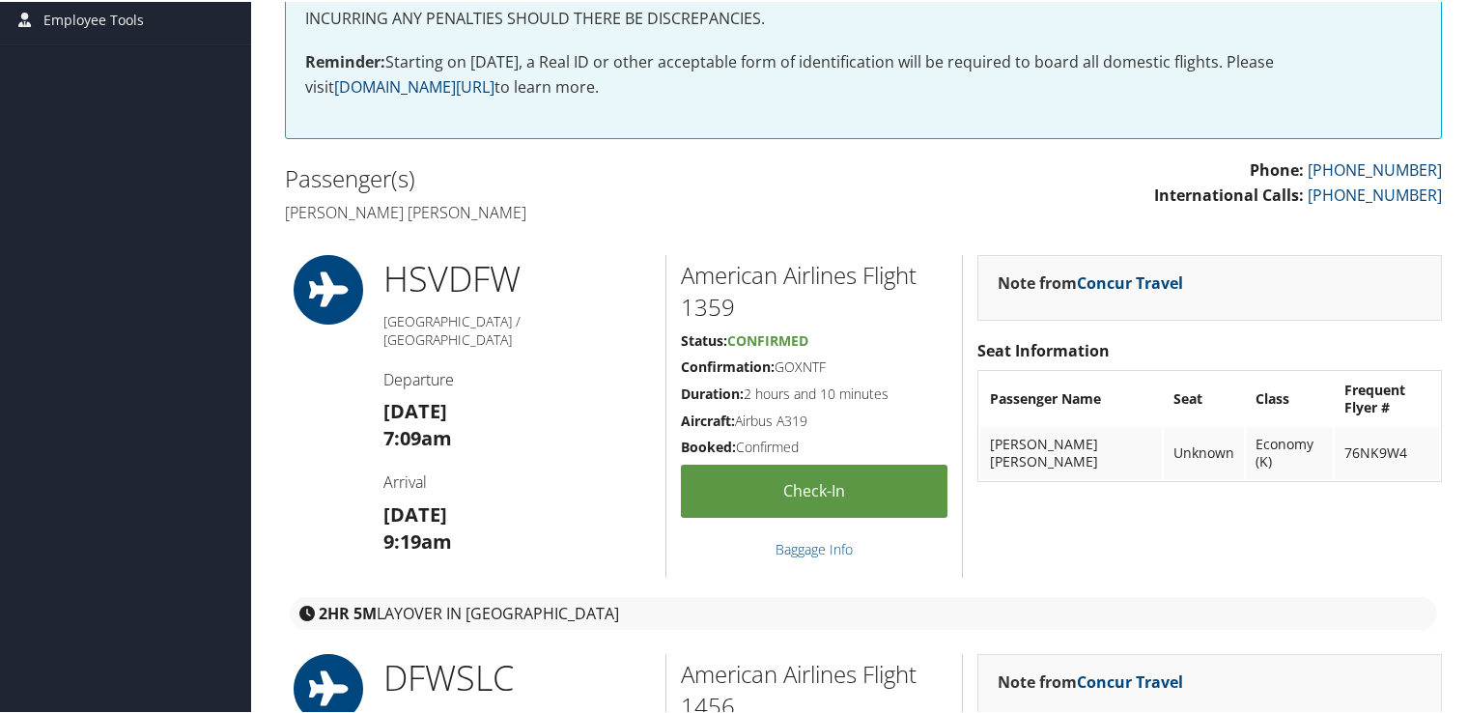
scroll to position [386, 0]
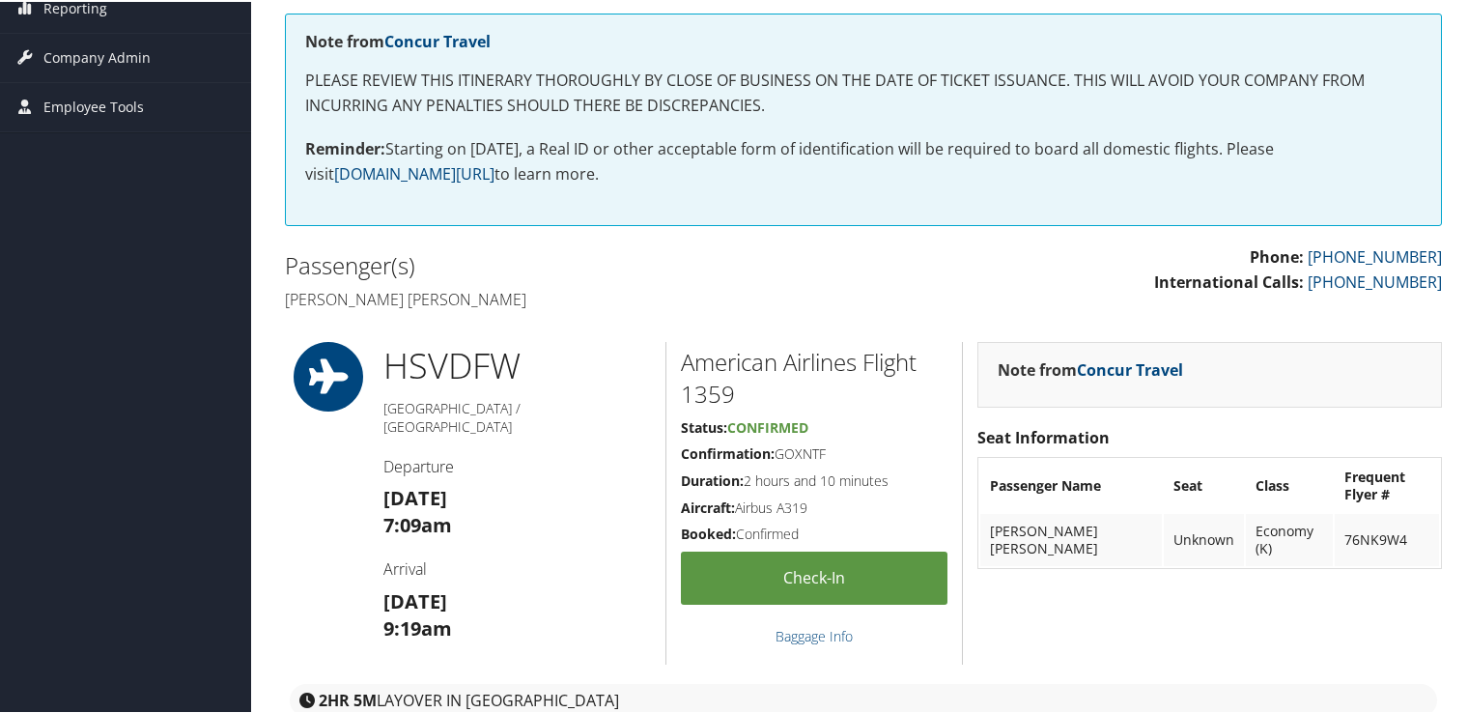
scroll to position [97, 0]
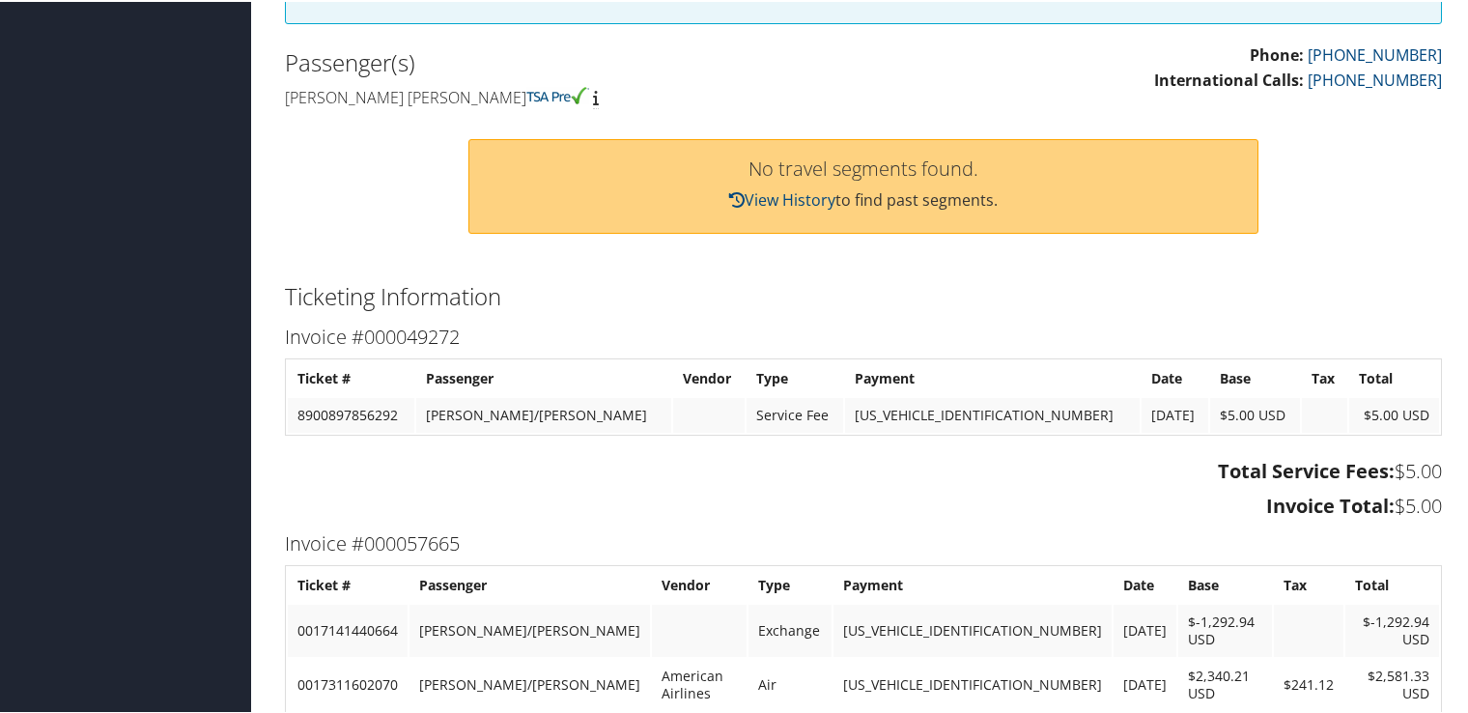
scroll to position [869, 0]
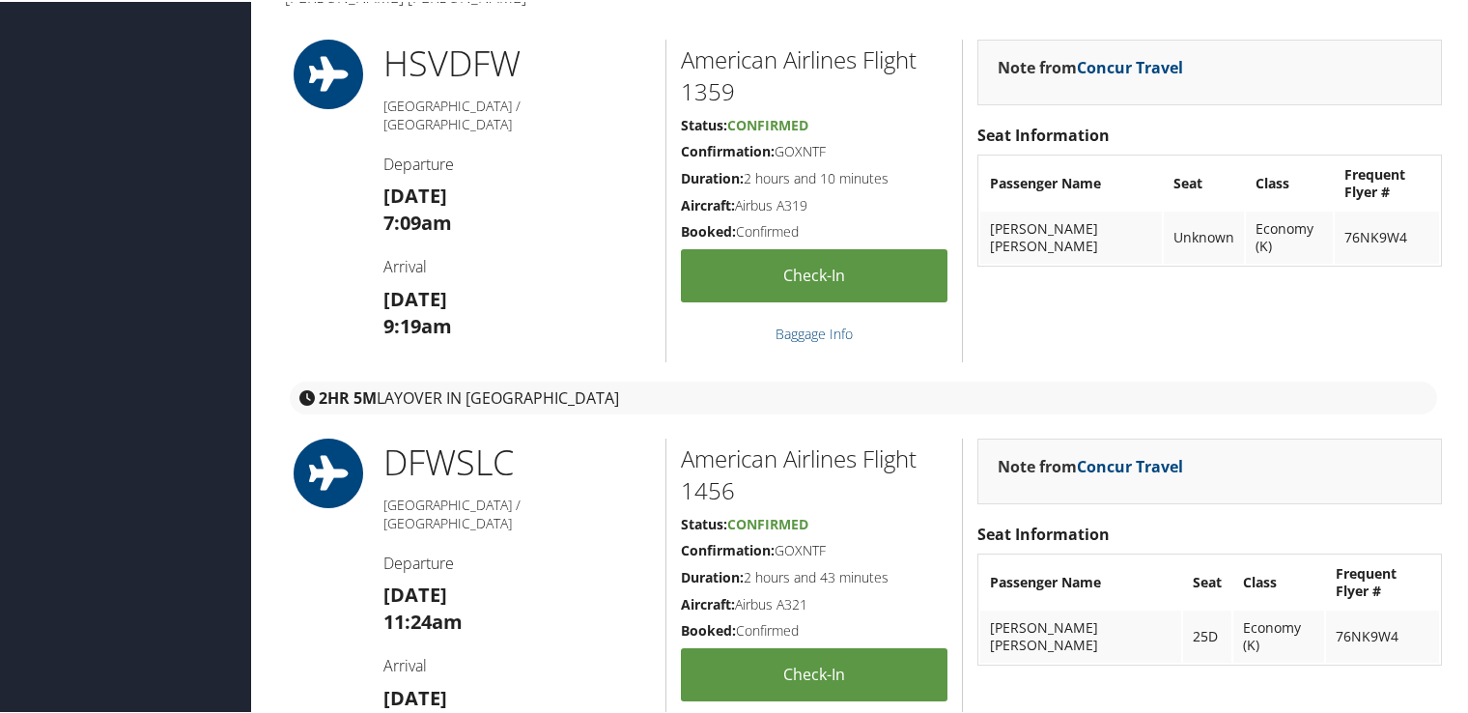
scroll to position [676, 0]
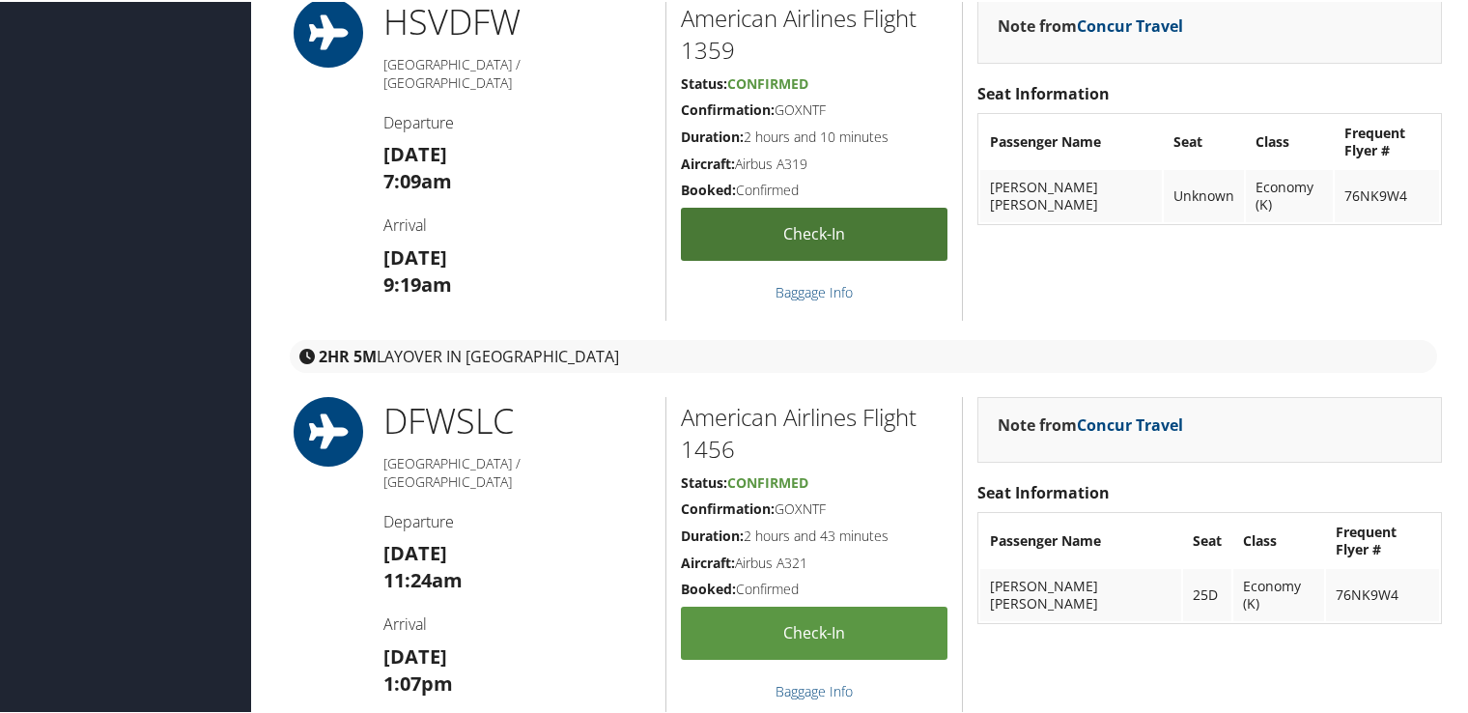
click at [755, 244] on link "Check-in" at bounding box center [814, 232] width 267 height 53
